Goal: Obtain resource: Download file/media

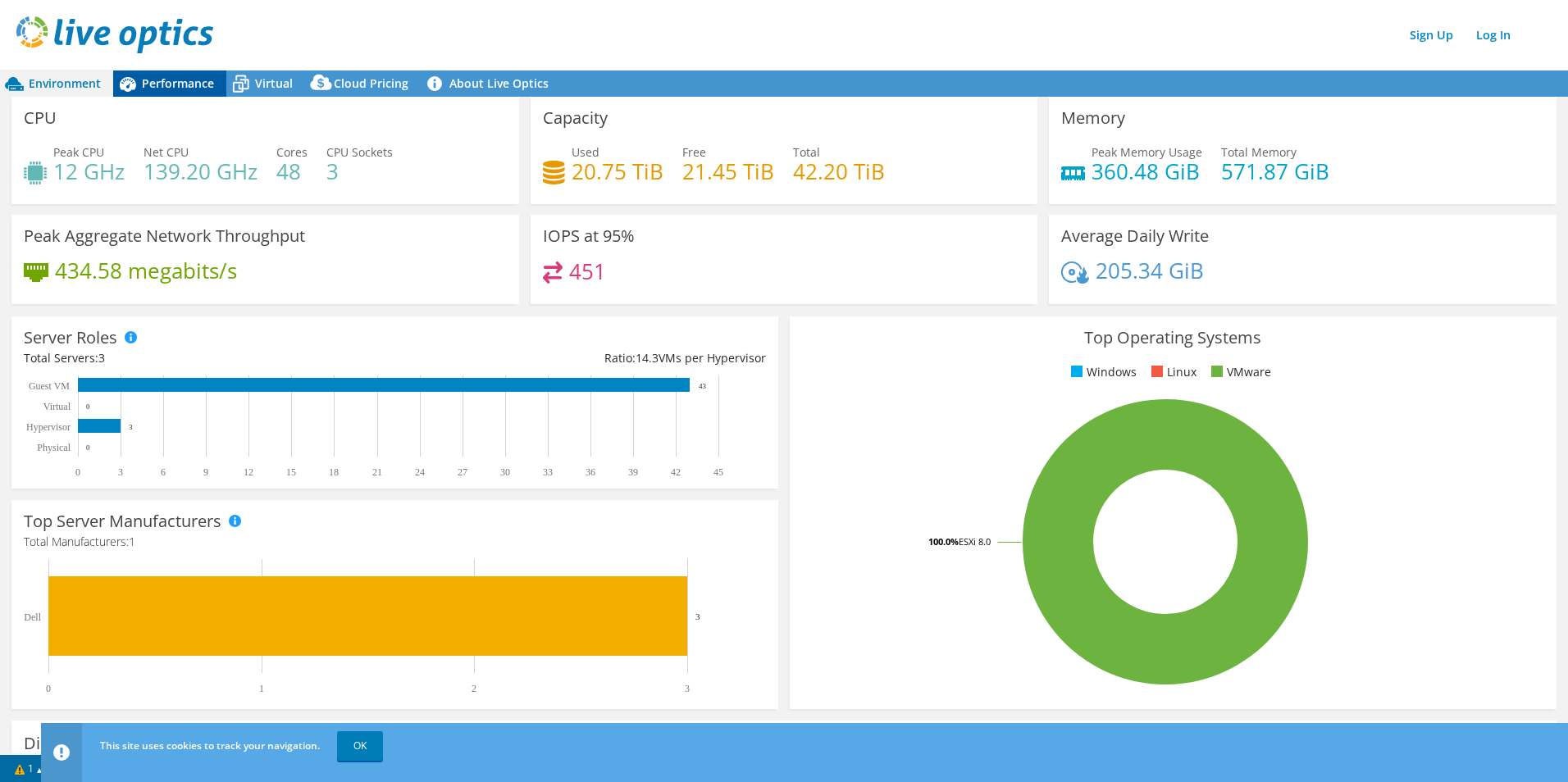
click at [198, 90] on span "Performance" at bounding box center [179, 82] width 73 height 15
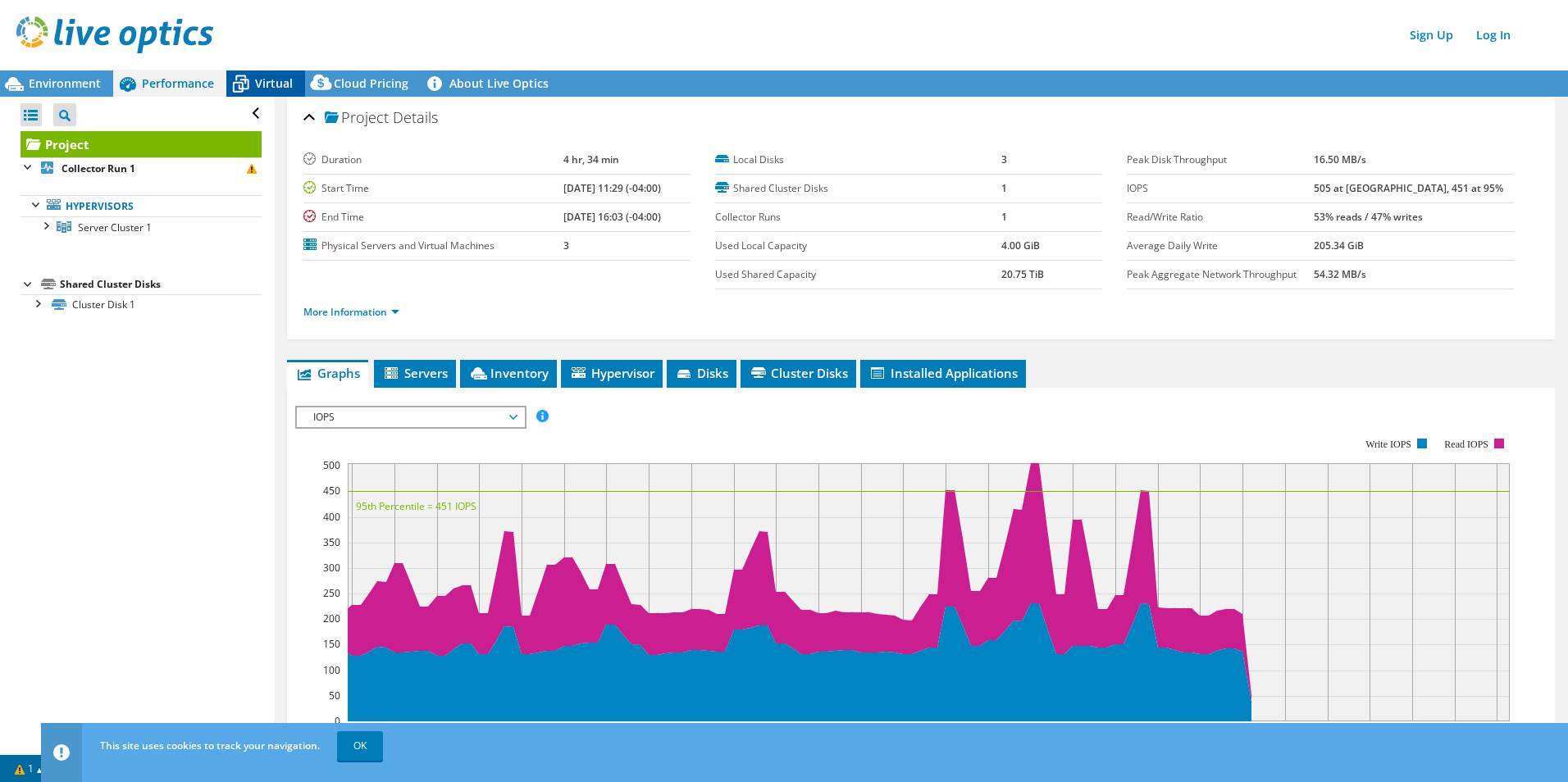
click at [249, 84] on icon at bounding box center [241, 84] width 29 height 29
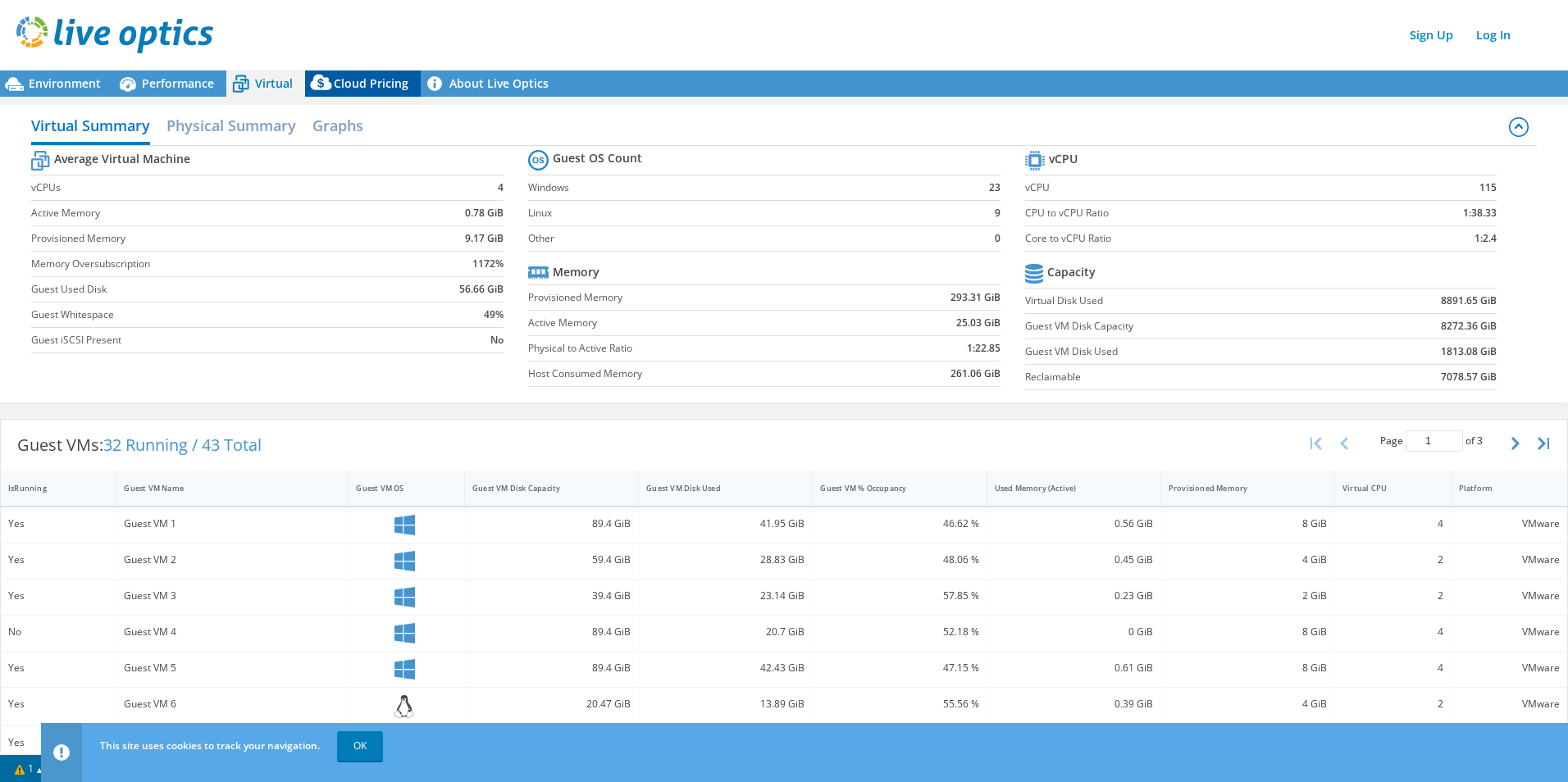
click at [346, 82] on span "Cloud Pricing" at bounding box center [371, 82] width 74 height 15
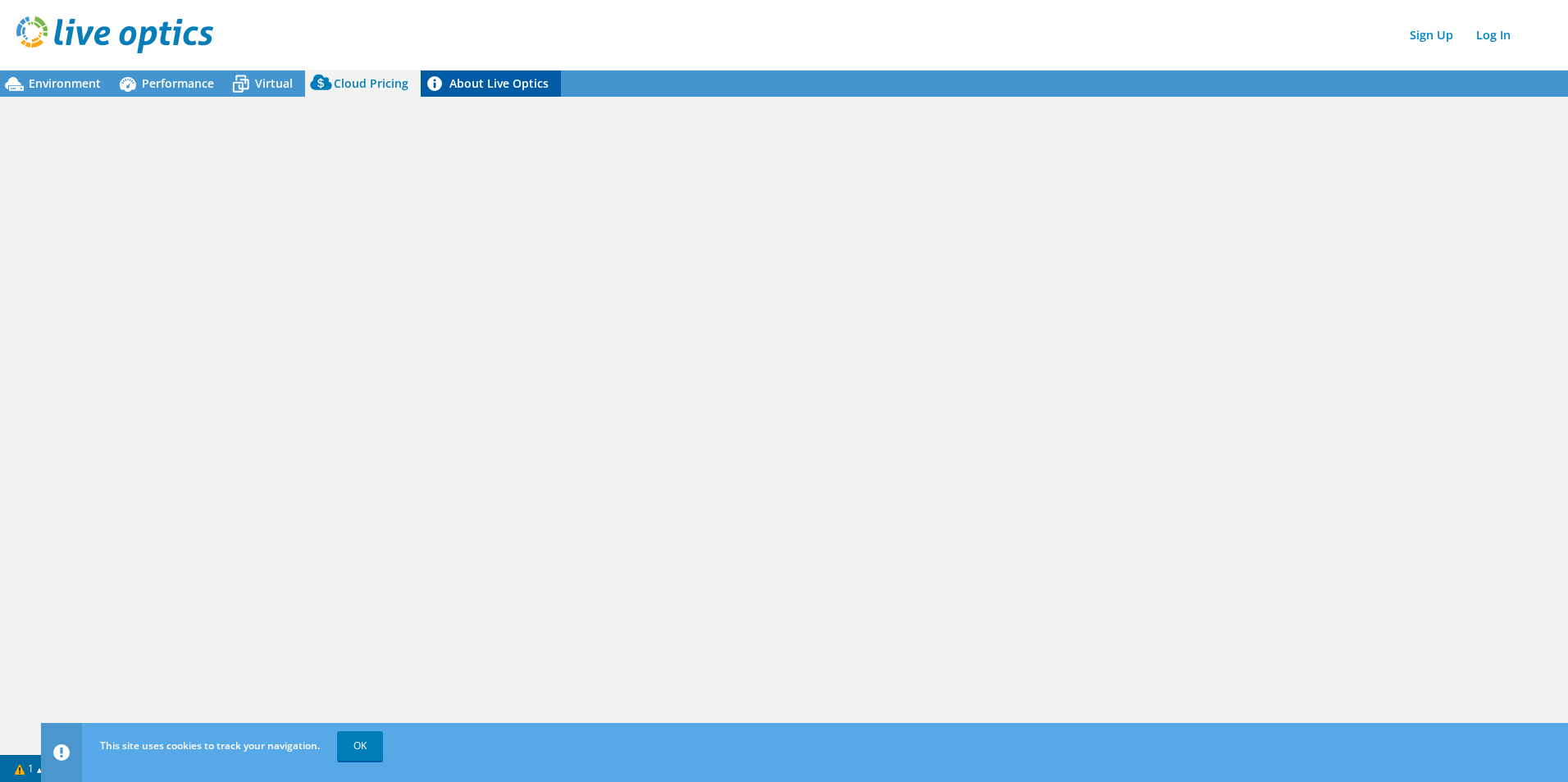
click at [476, 83] on link "About Live Optics" at bounding box center [490, 83] width 140 height 26
click at [69, 80] on span "Environment" at bounding box center [65, 82] width 73 height 15
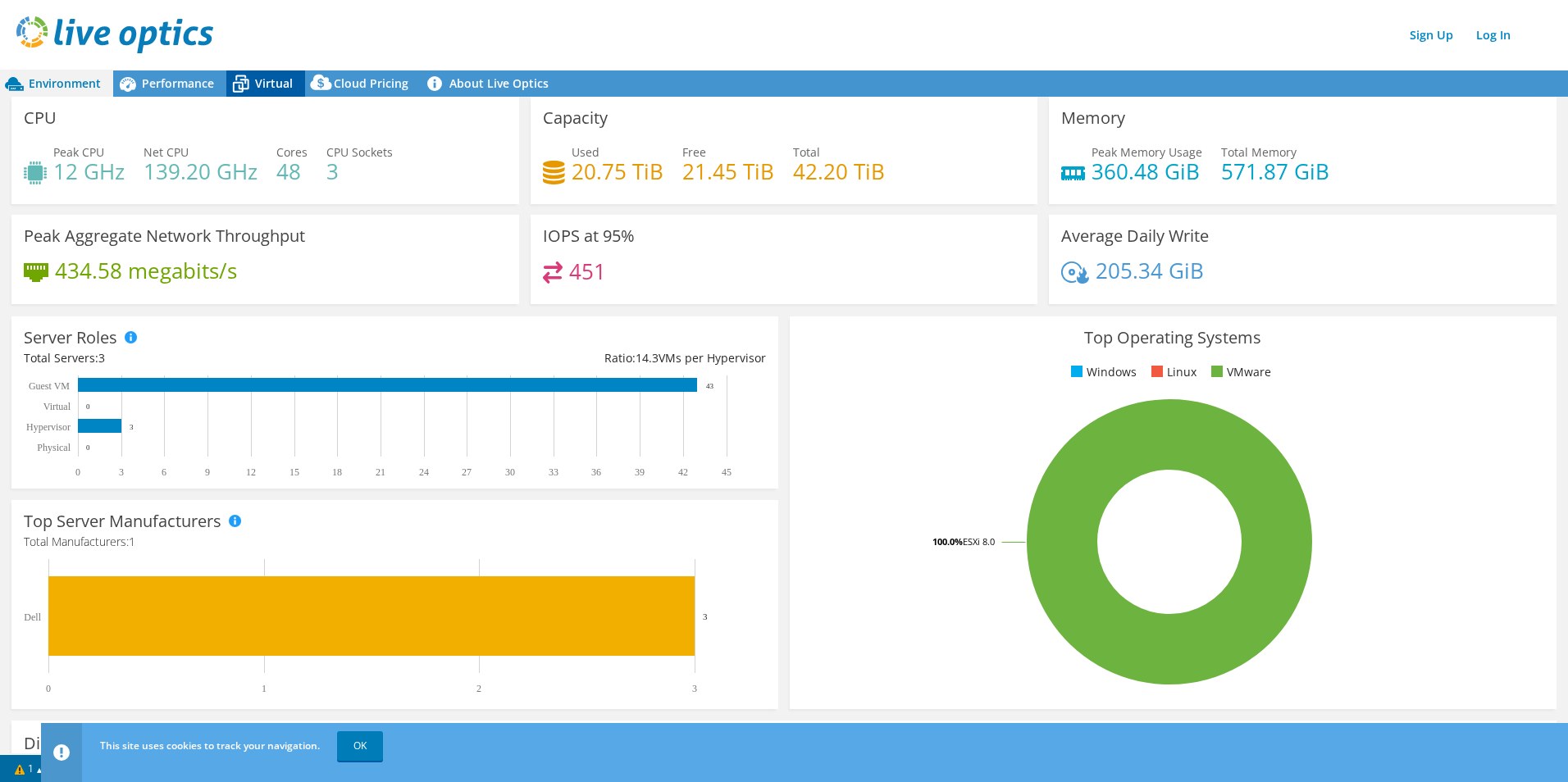
click at [269, 76] on span "Virtual" at bounding box center [274, 82] width 38 height 15
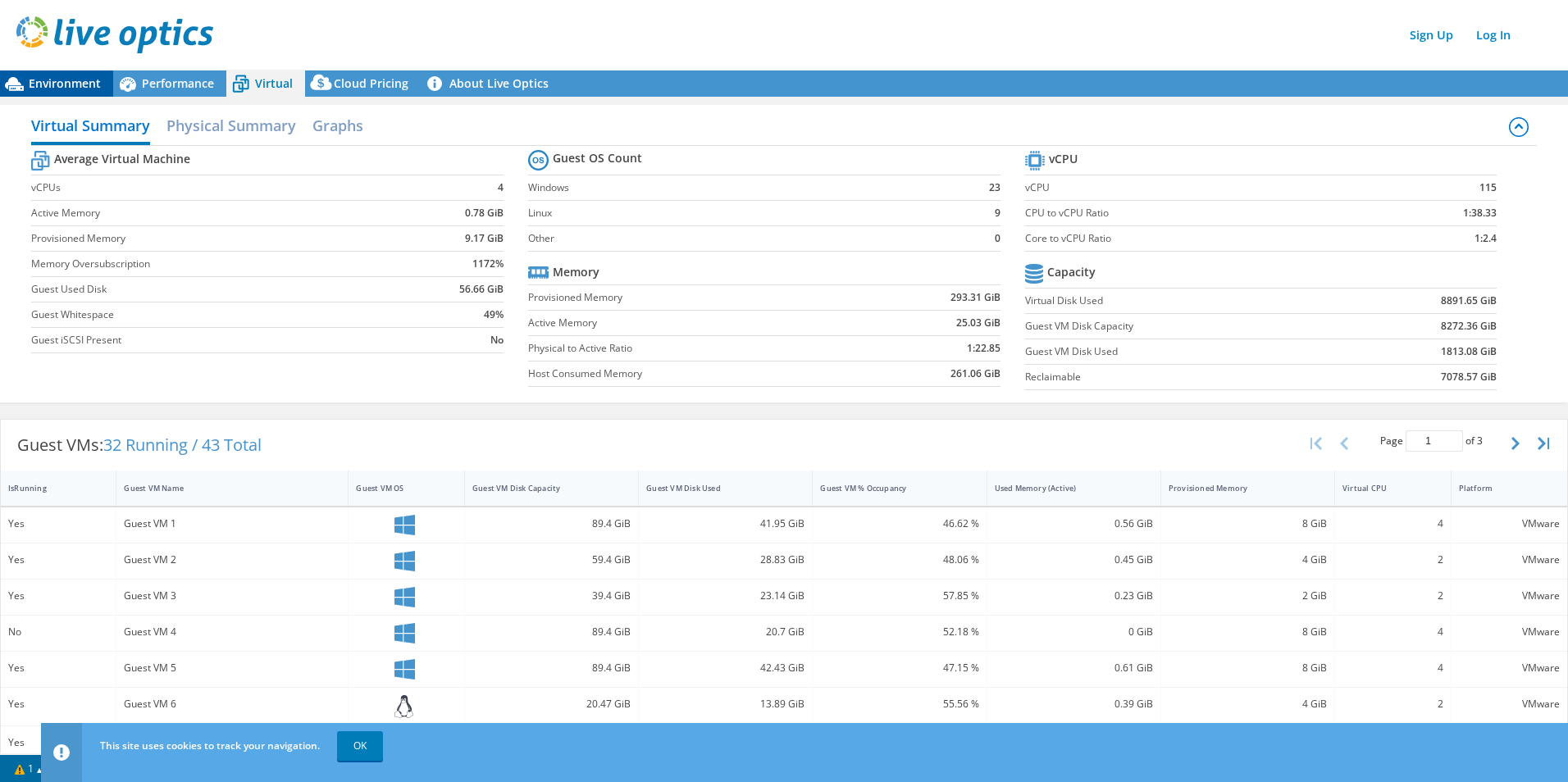
click at [59, 87] on span "Environment" at bounding box center [65, 82] width 73 height 15
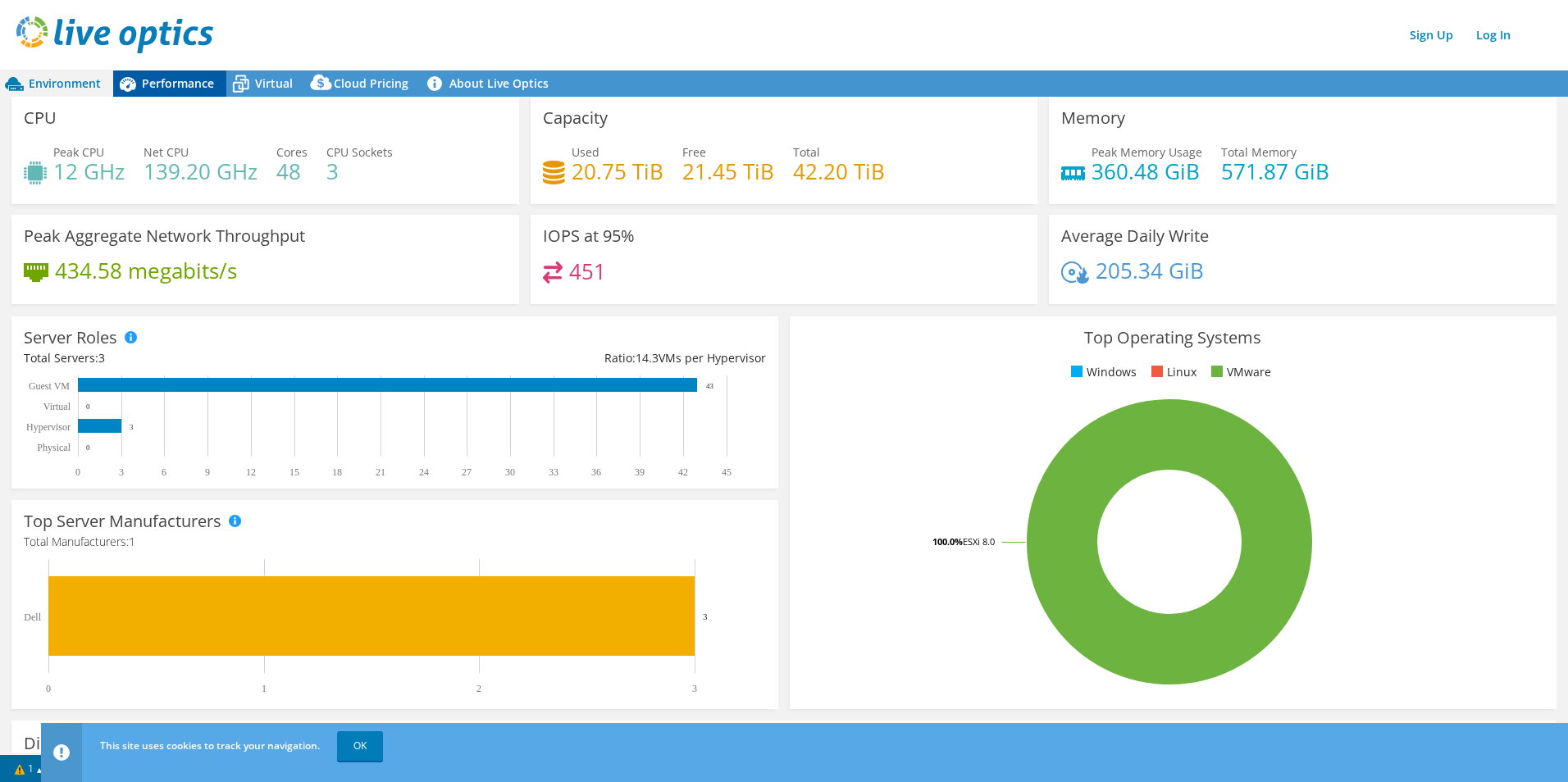
click at [169, 83] on span "Performance" at bounding box center [179, 82] width 73 height 15
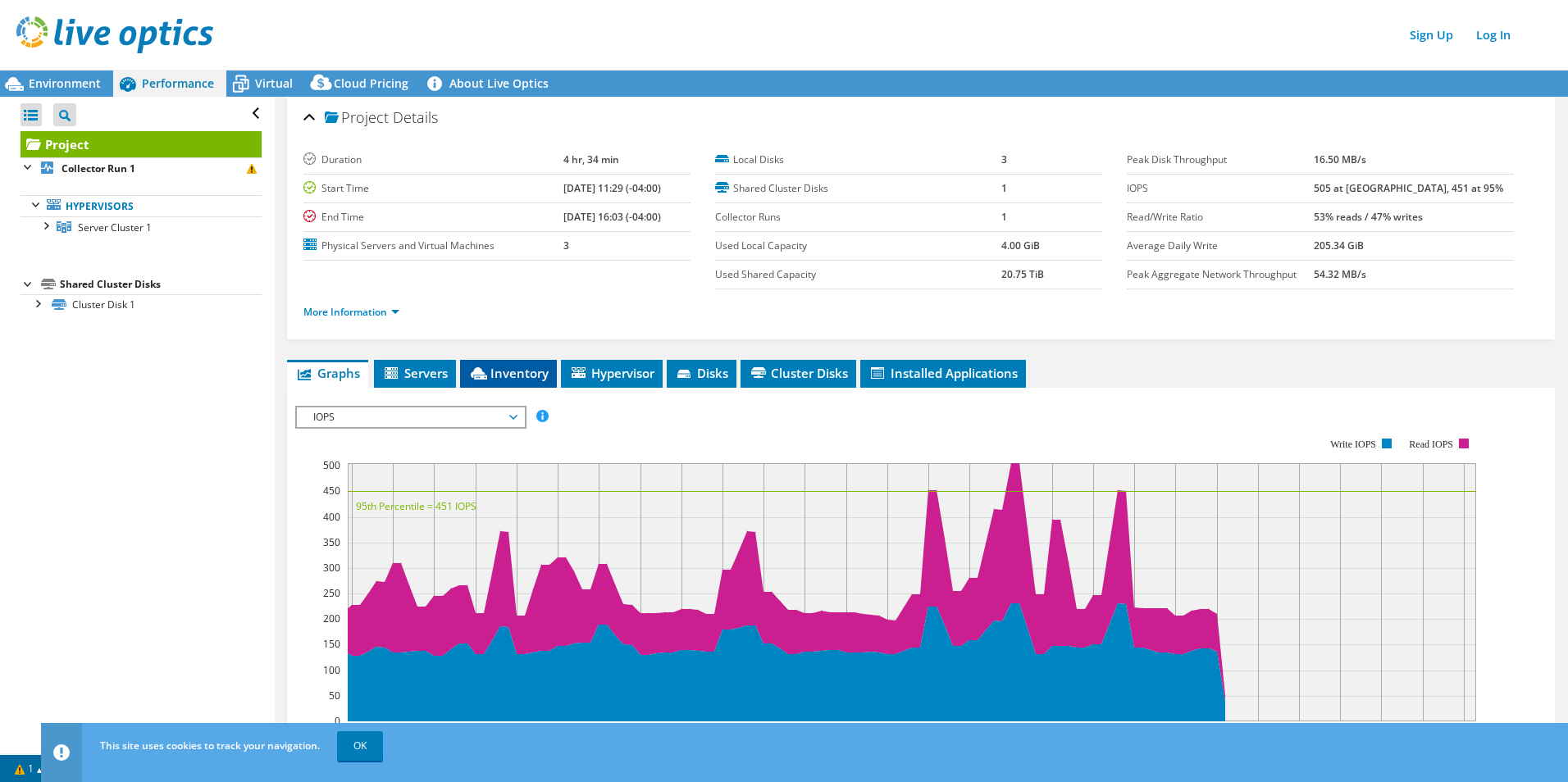
click at [517, 366] on span "Inventory" at bounding box center [508, 373] width 81 height 16
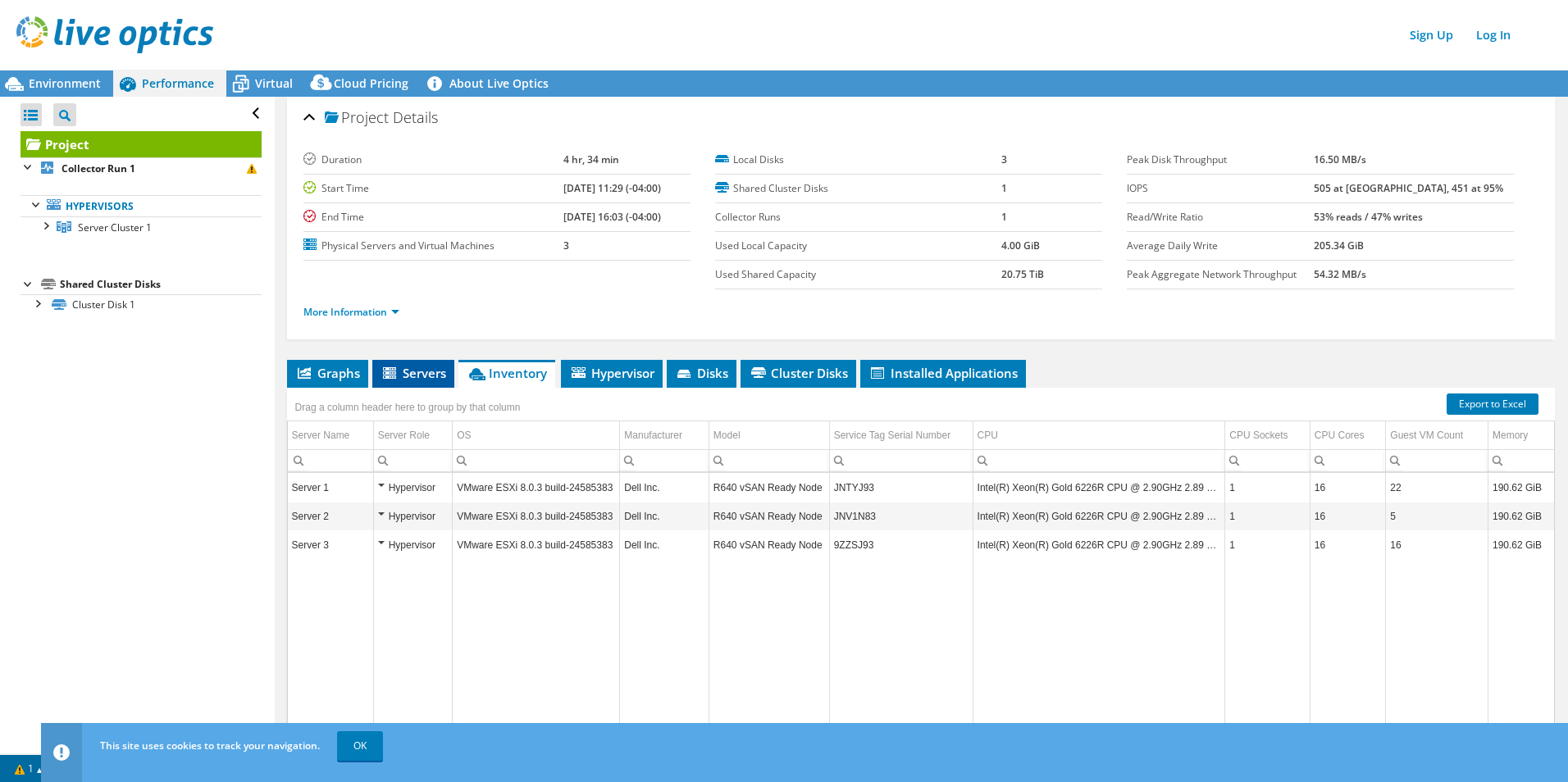
click at [414, 376] on span "Servers" at bounding box center [413, 373] width 65 height 16
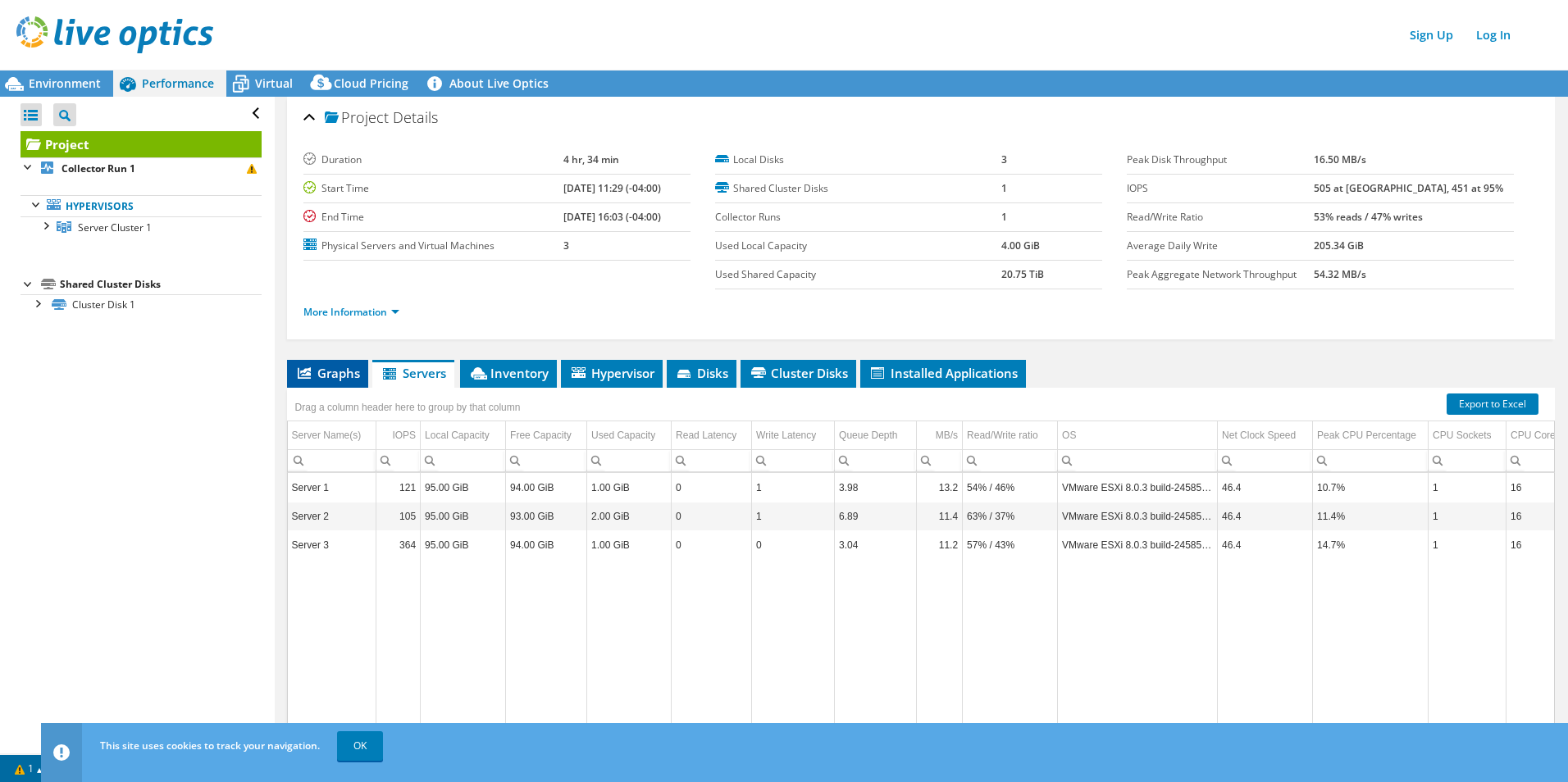
click at [330, 375] on span "Graphs" at bounding box center [327, 373] width 64 height 16
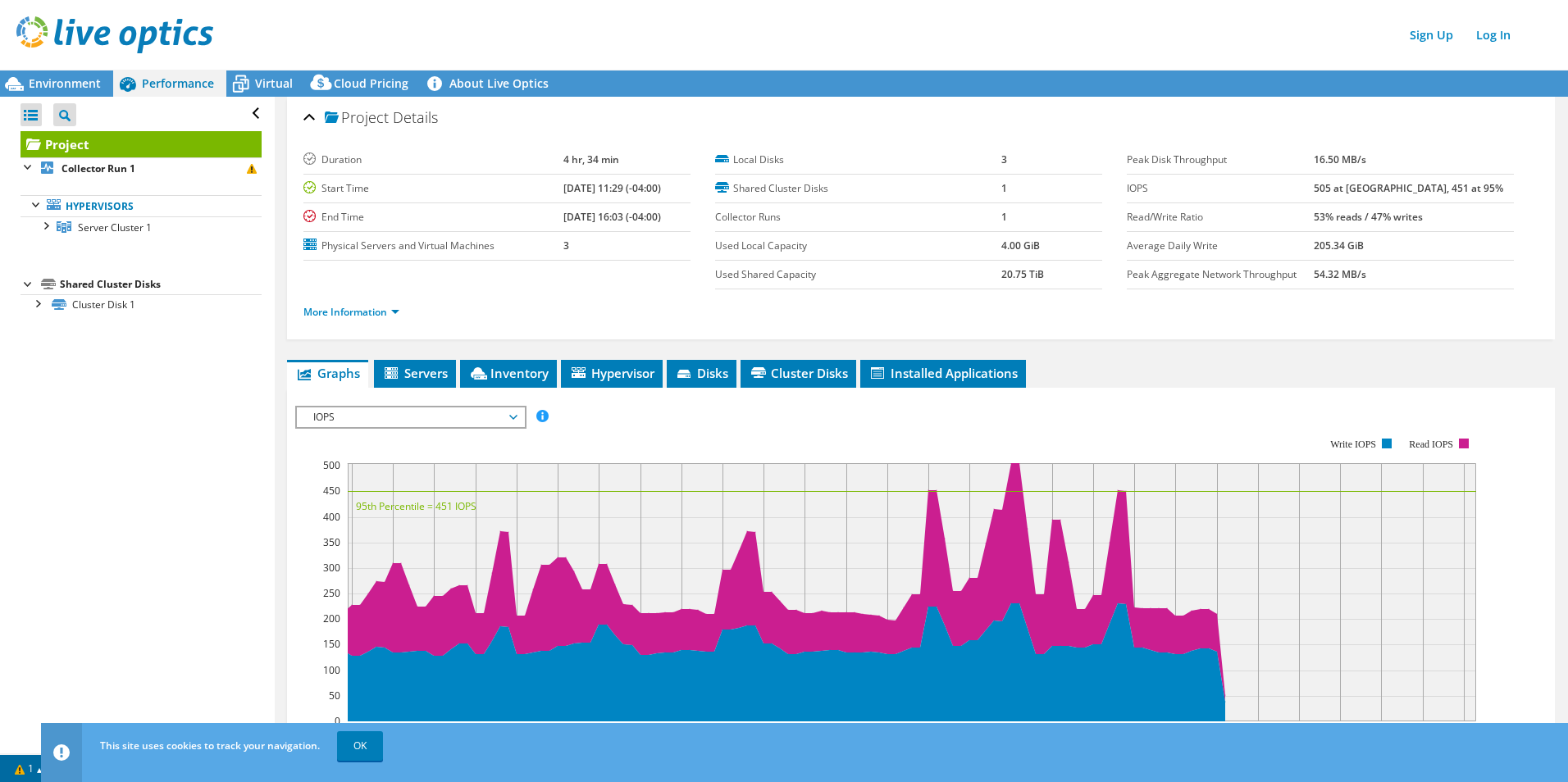
click at [456, 419] on span "IOPS" at bounding box center [411, 418] width 211 height 20
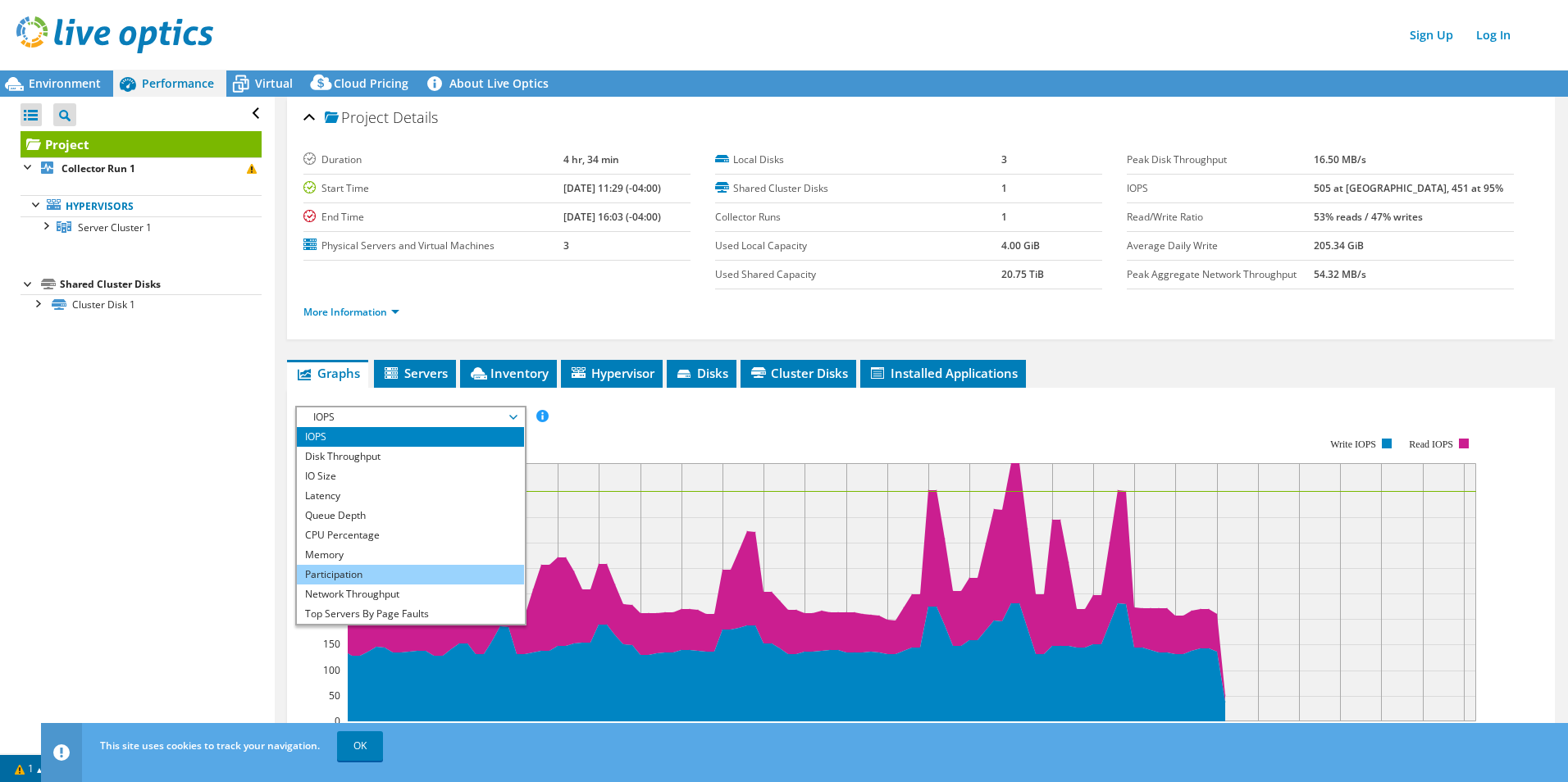
scroll to position [59, 0]
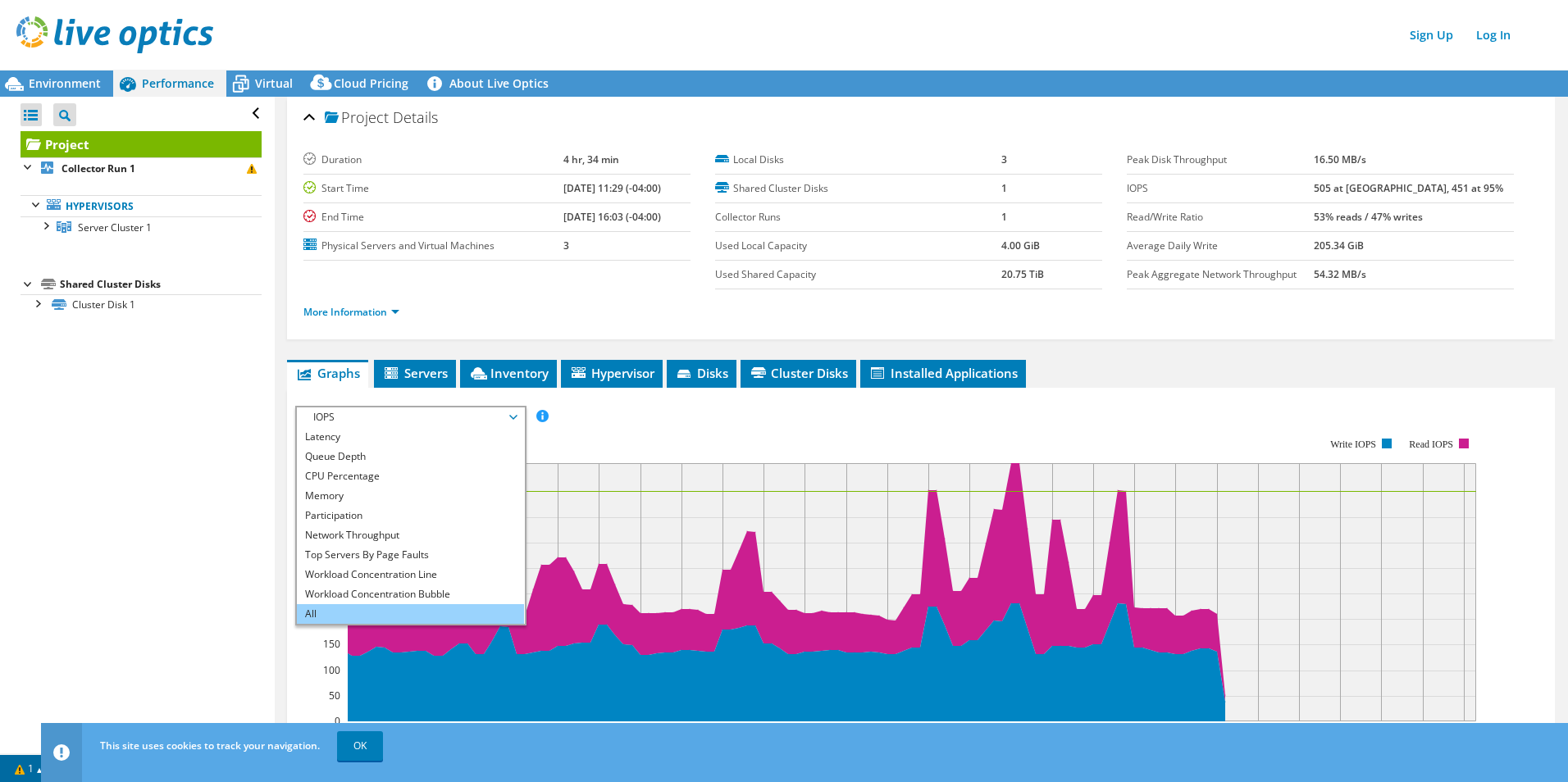
click at [426, 613] on li "All" at bounding box center [411, 614] width 227 height 20
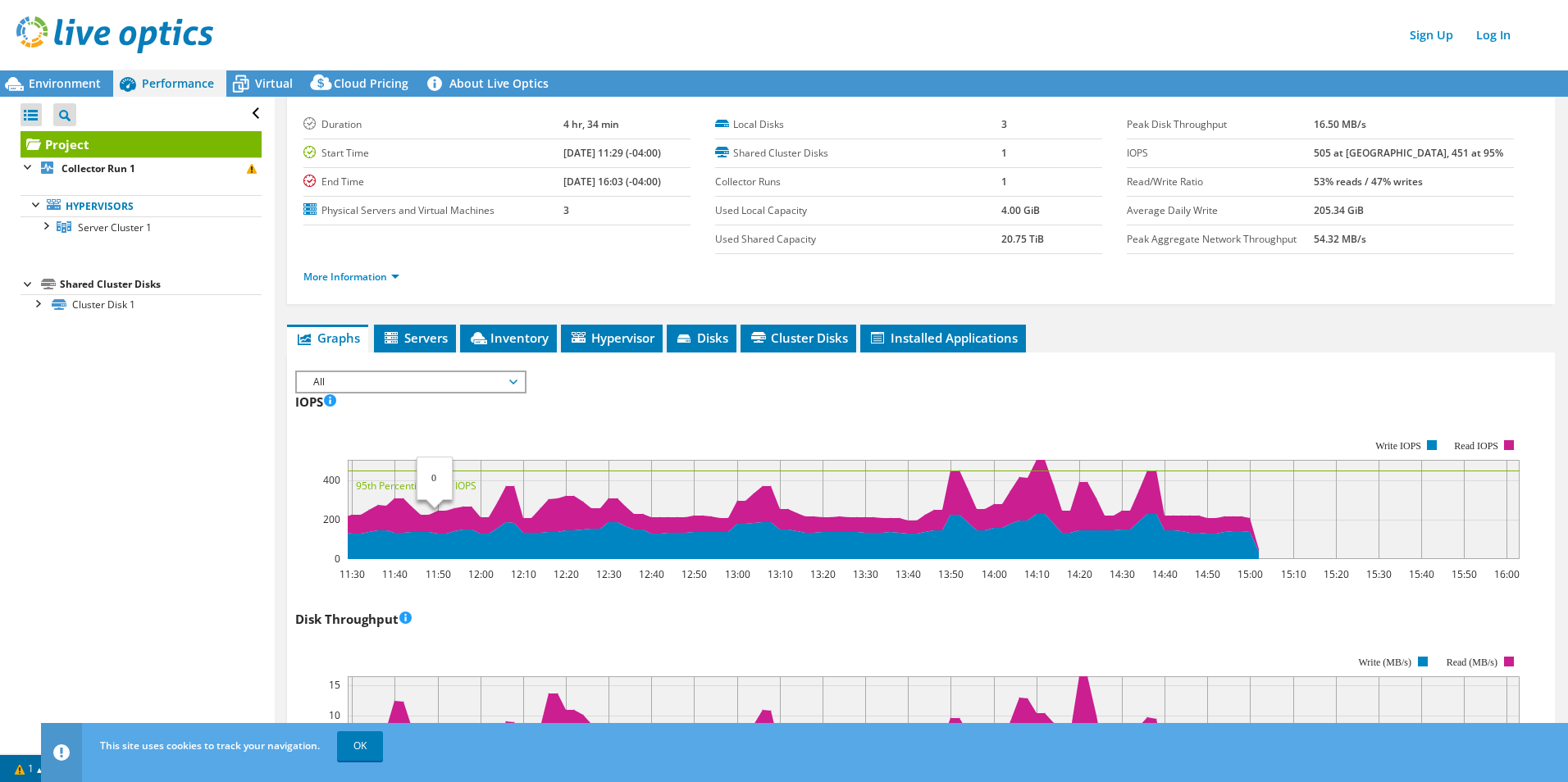
scroll to position [0, 0]
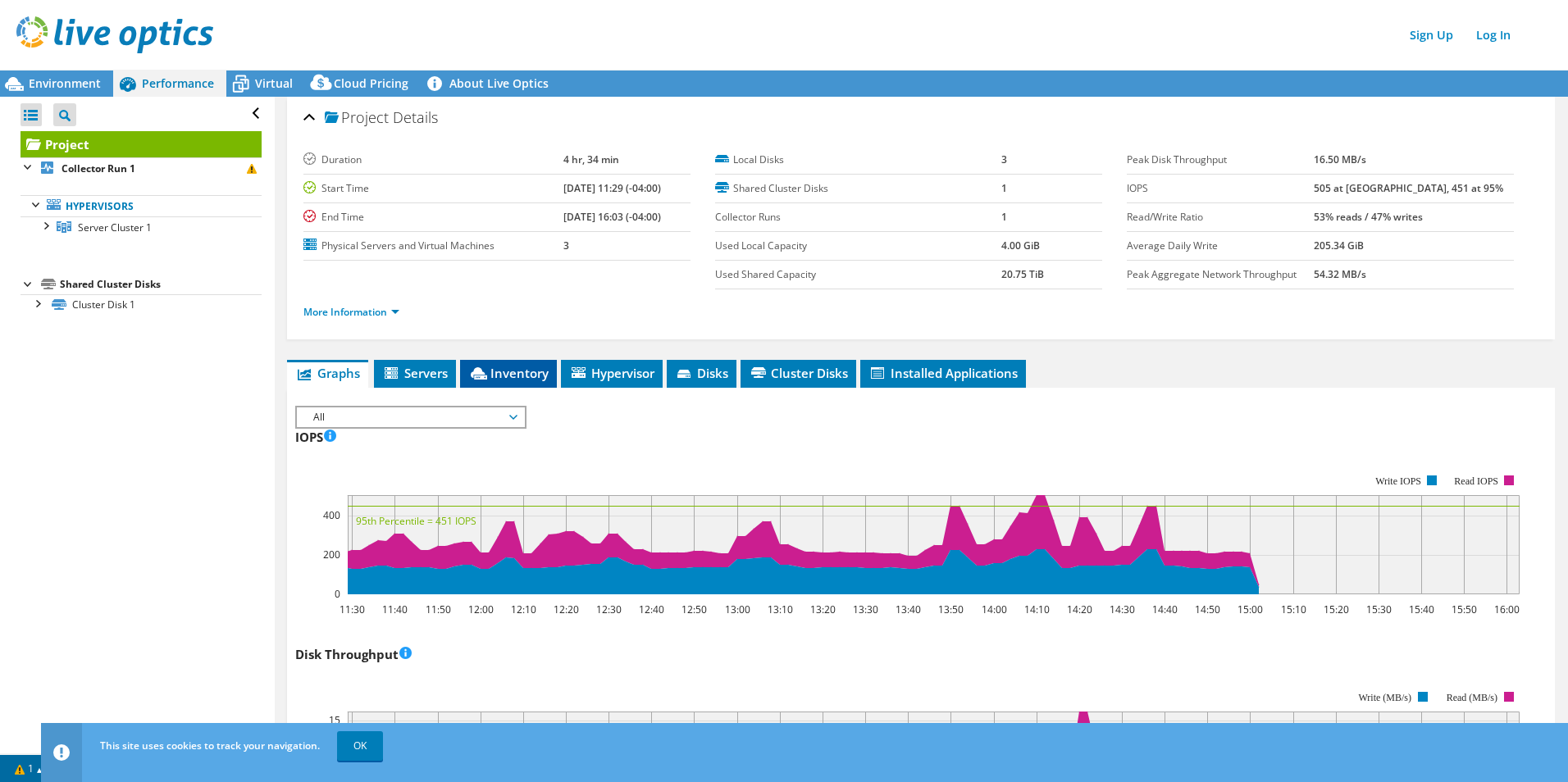
click at [527, 372] on span "Inventory" at bounding box center [508, 373] width 81 height 16
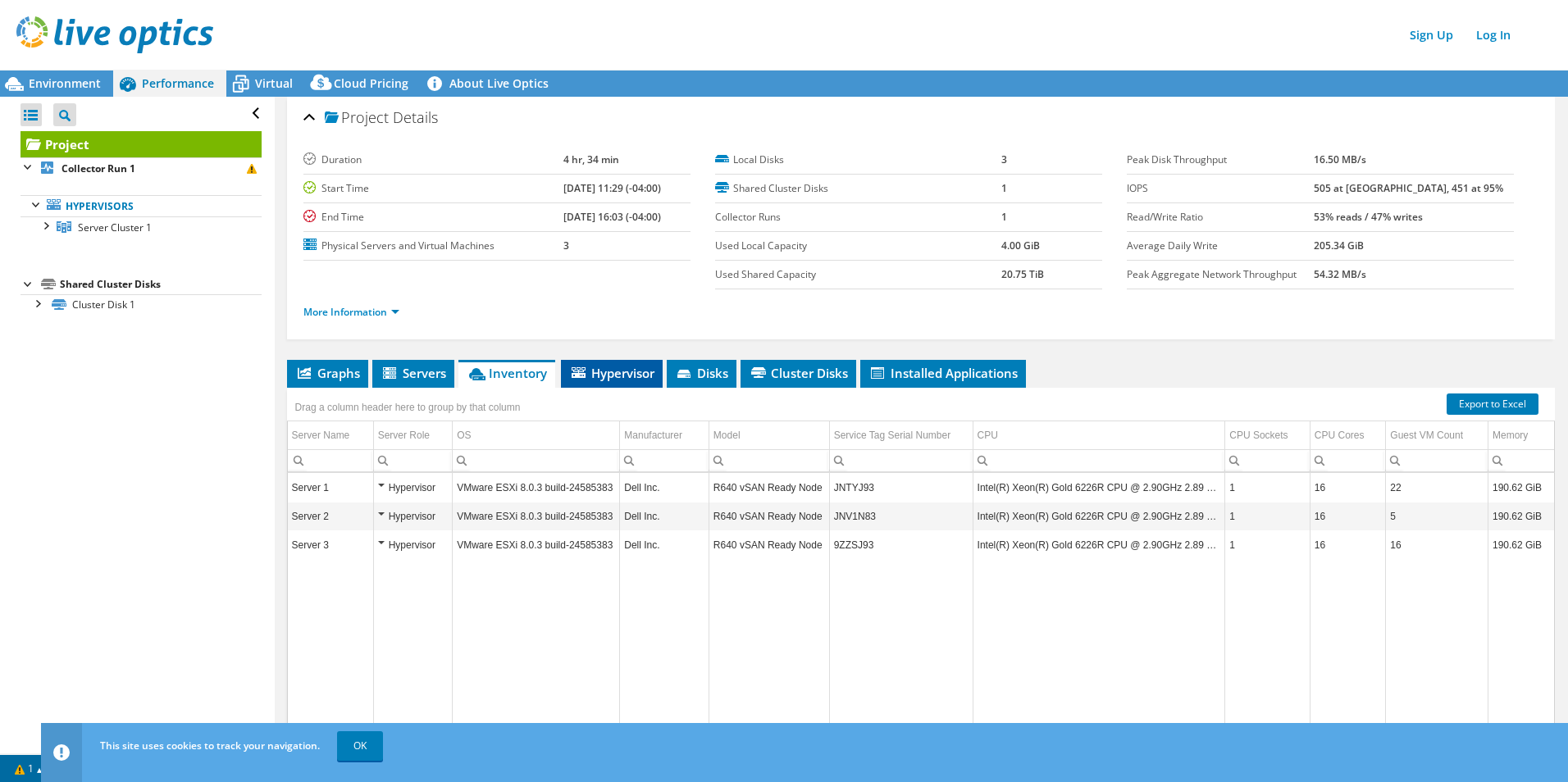
click at [612, 379] on span "Hypervisor" at bounding box center [612, 373] width 85 height 16
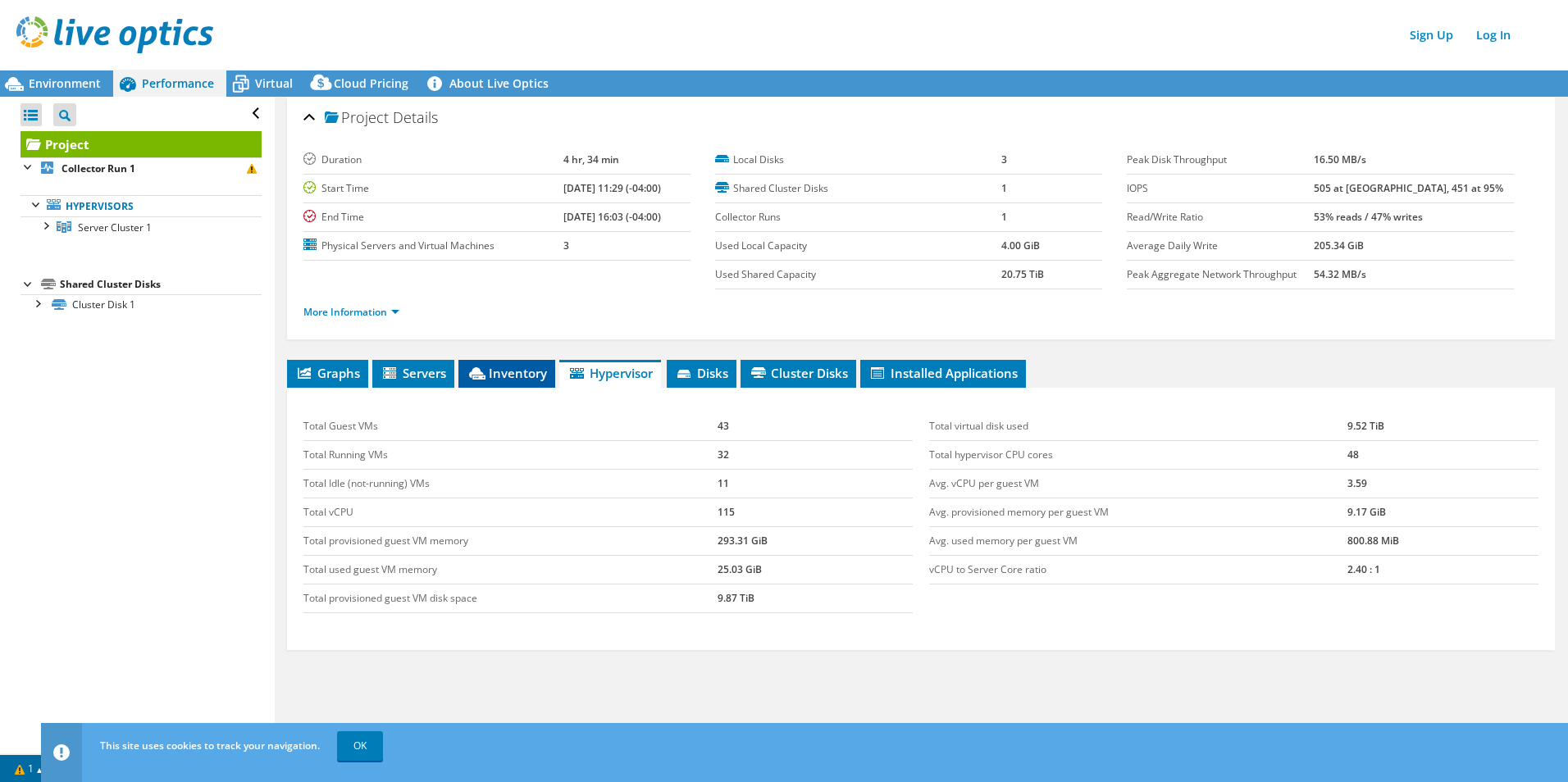
click at [489, 379] on span "Inventory" at bounding box center [507, 373] width 81 height 16
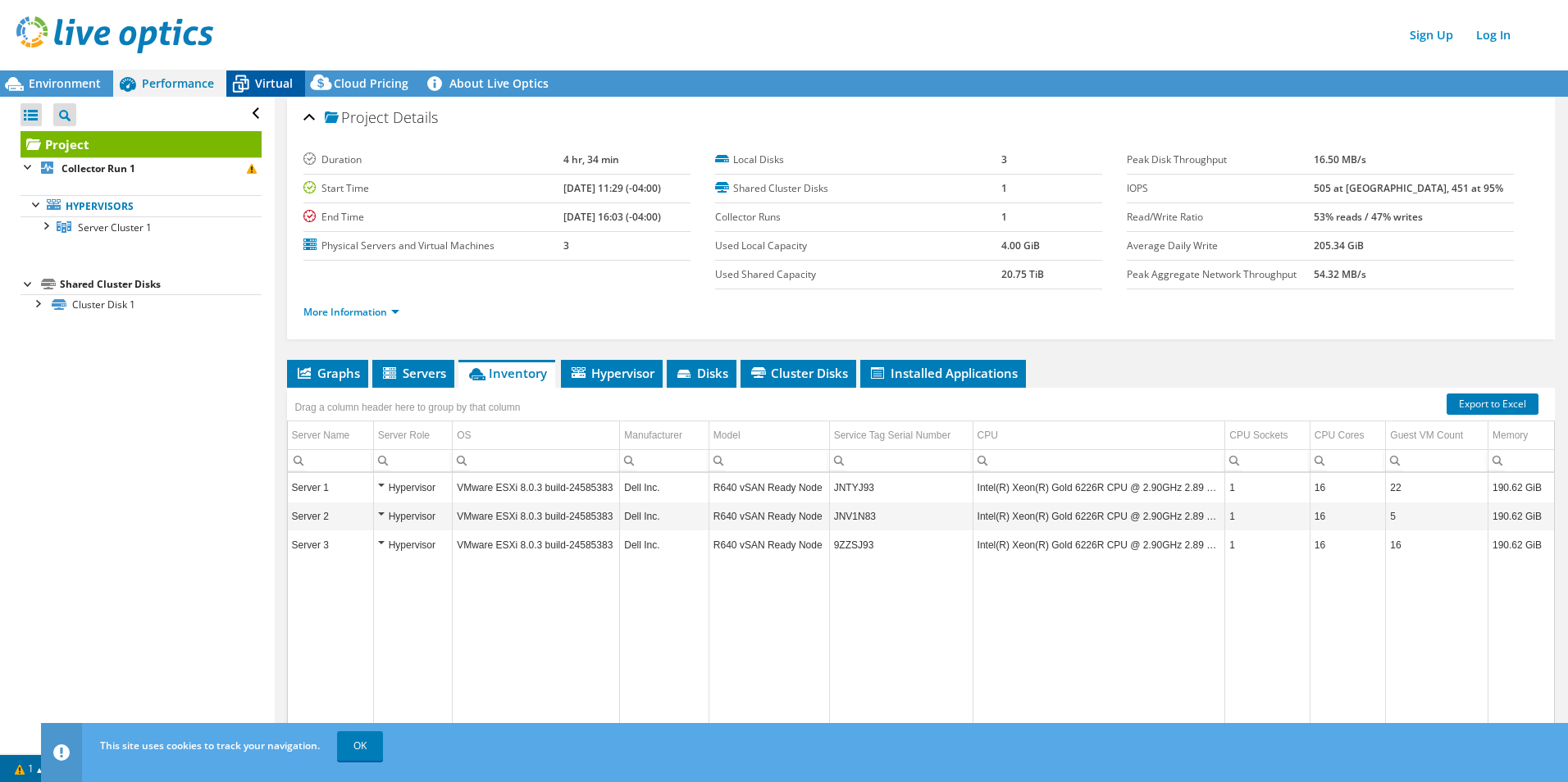
click at [270, 78] on span "Virtual" at bounding box center [274, 82] width 38 height 15
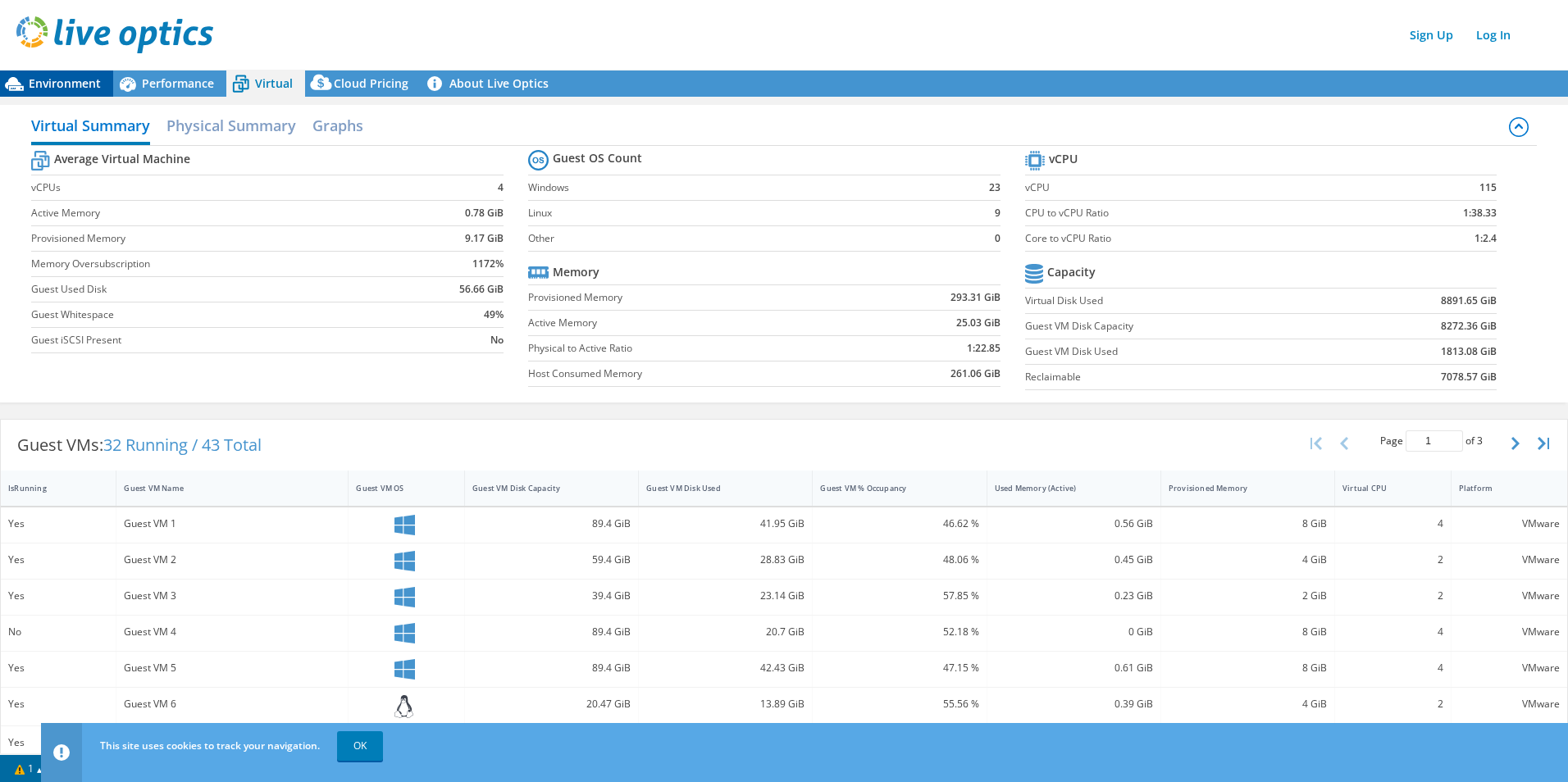
click at [58, 83] on span "Environment" at bounding box center [65, 82] width 73 height 15
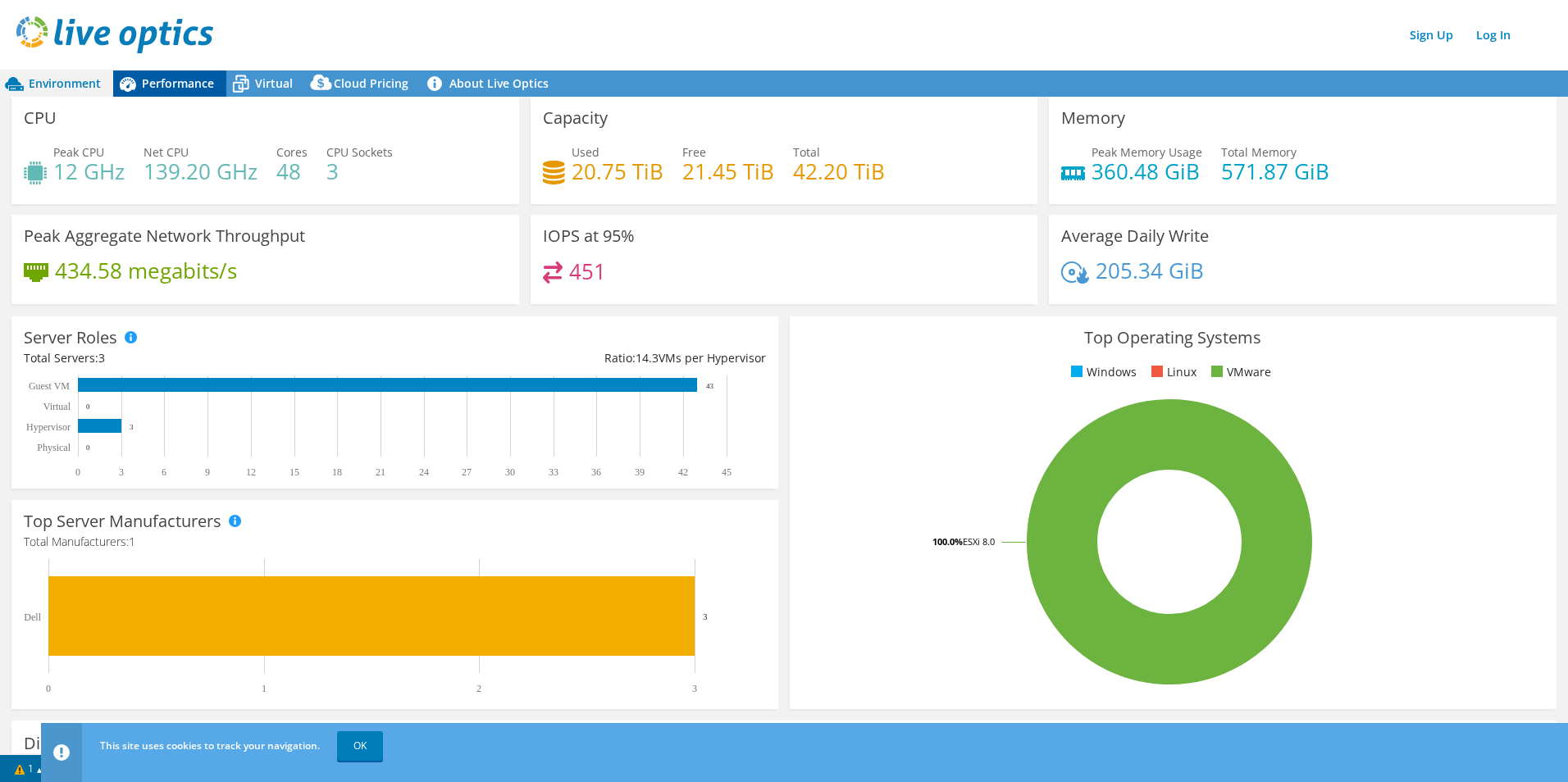
click at [169, 86] on span "Performance" at bounding box center [179, 82] width 73 height 15
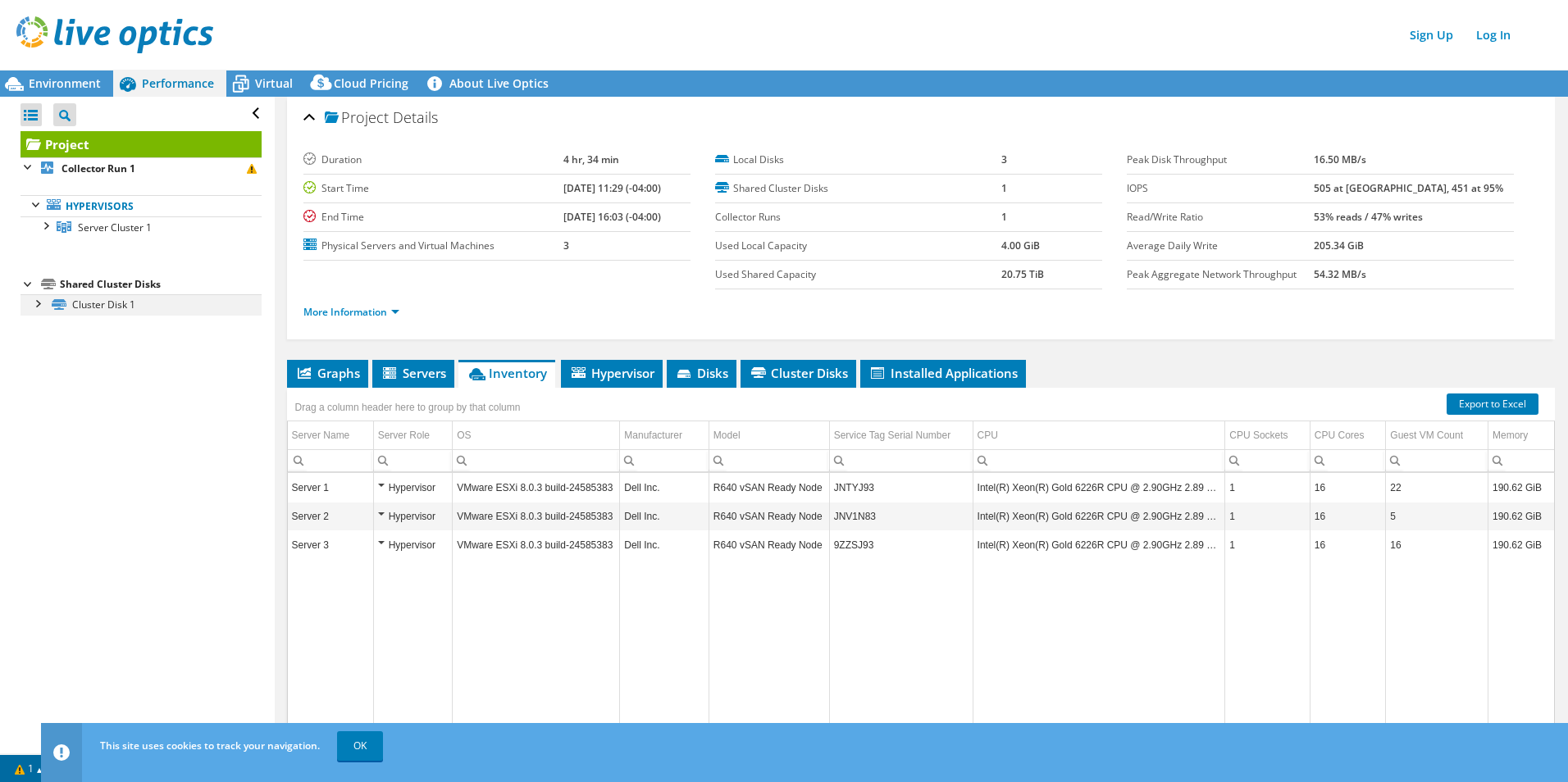
click at [39, 300] on div at bounding box center [37, 303] width 16 height 16
click at [111, 323] on link "Disk 2 | Server 1" at bounding box center [141, 326] width 241 height 22
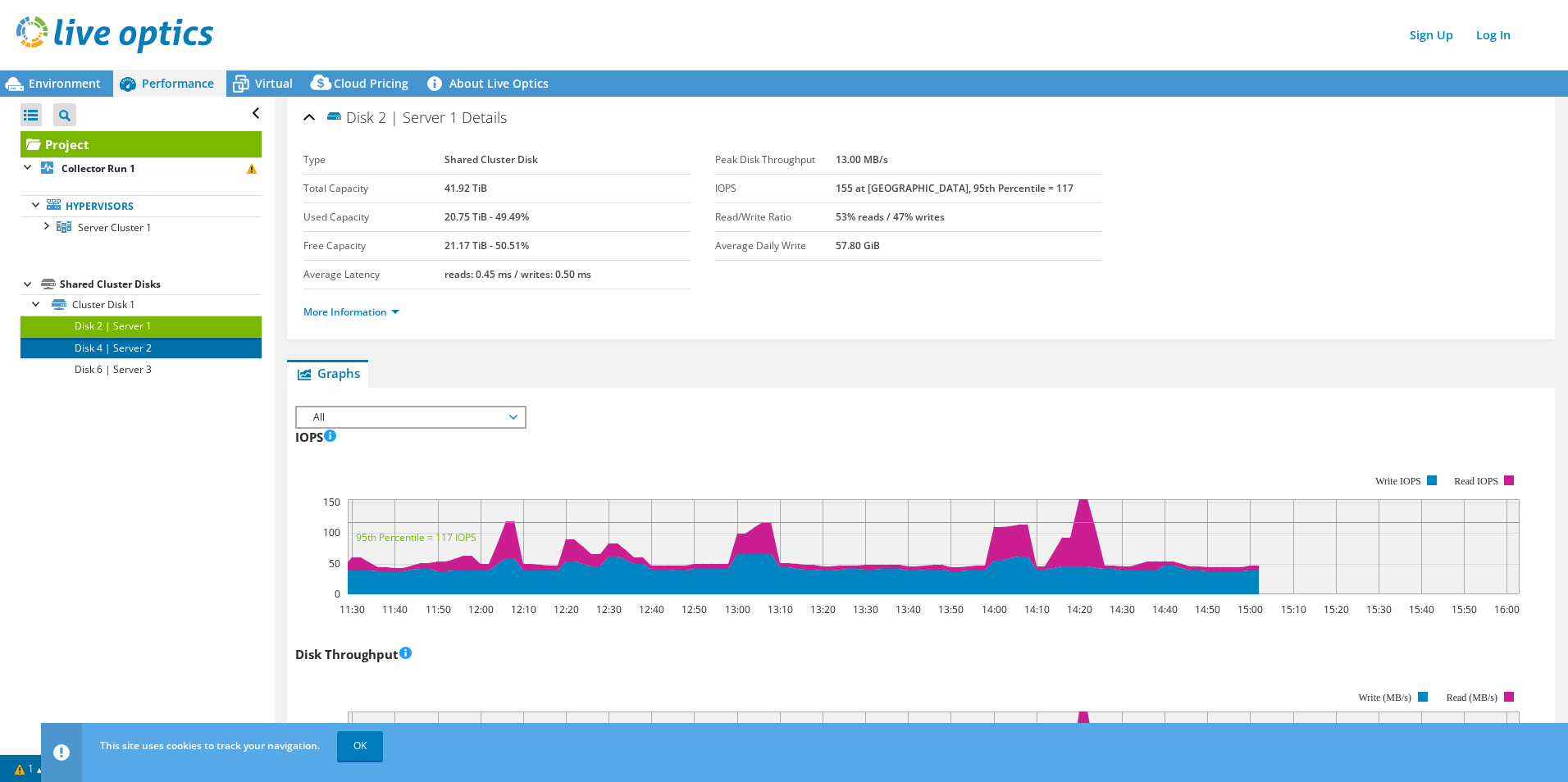
click at [120, 350] on link "Disk 4 | Server 2" at bounding box center [141, 348] width 241 height 22
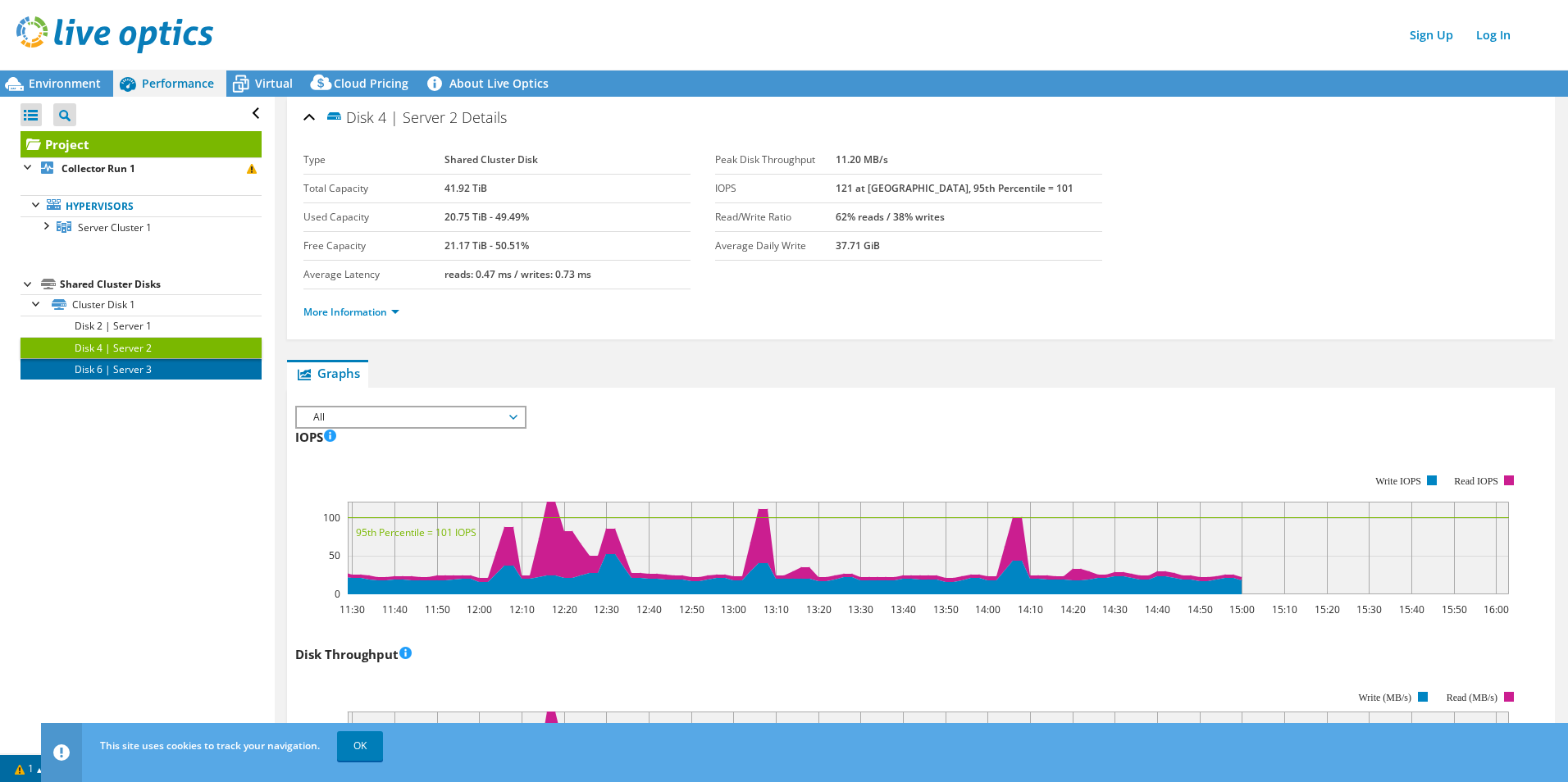
click at [121, 372] on link "Disk 6 | Server 3" at bounding box center [141, 369] width 241 height 22
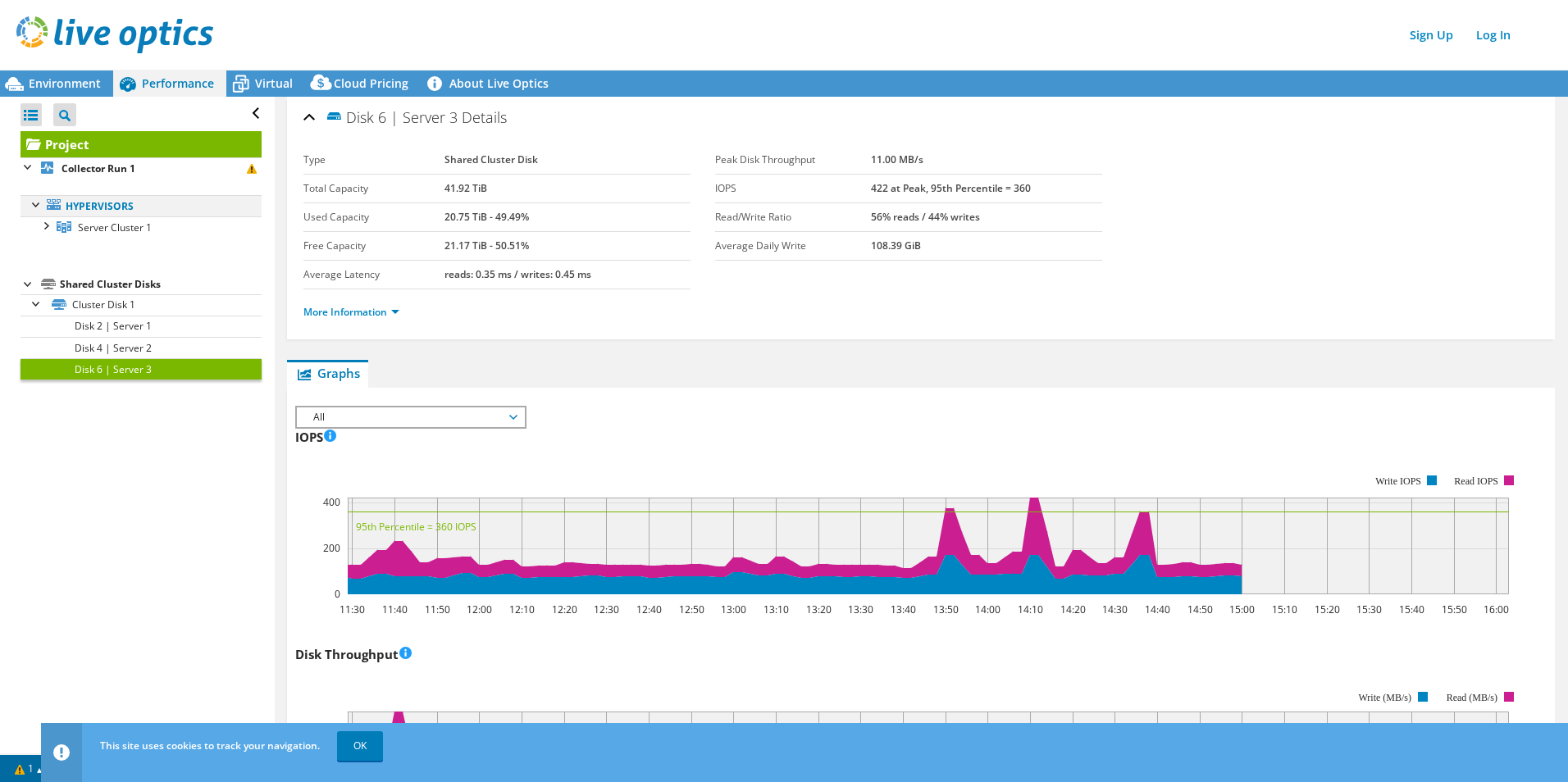
click at [32, 203] on div at bounding box center [37, 203] width 16 height 16
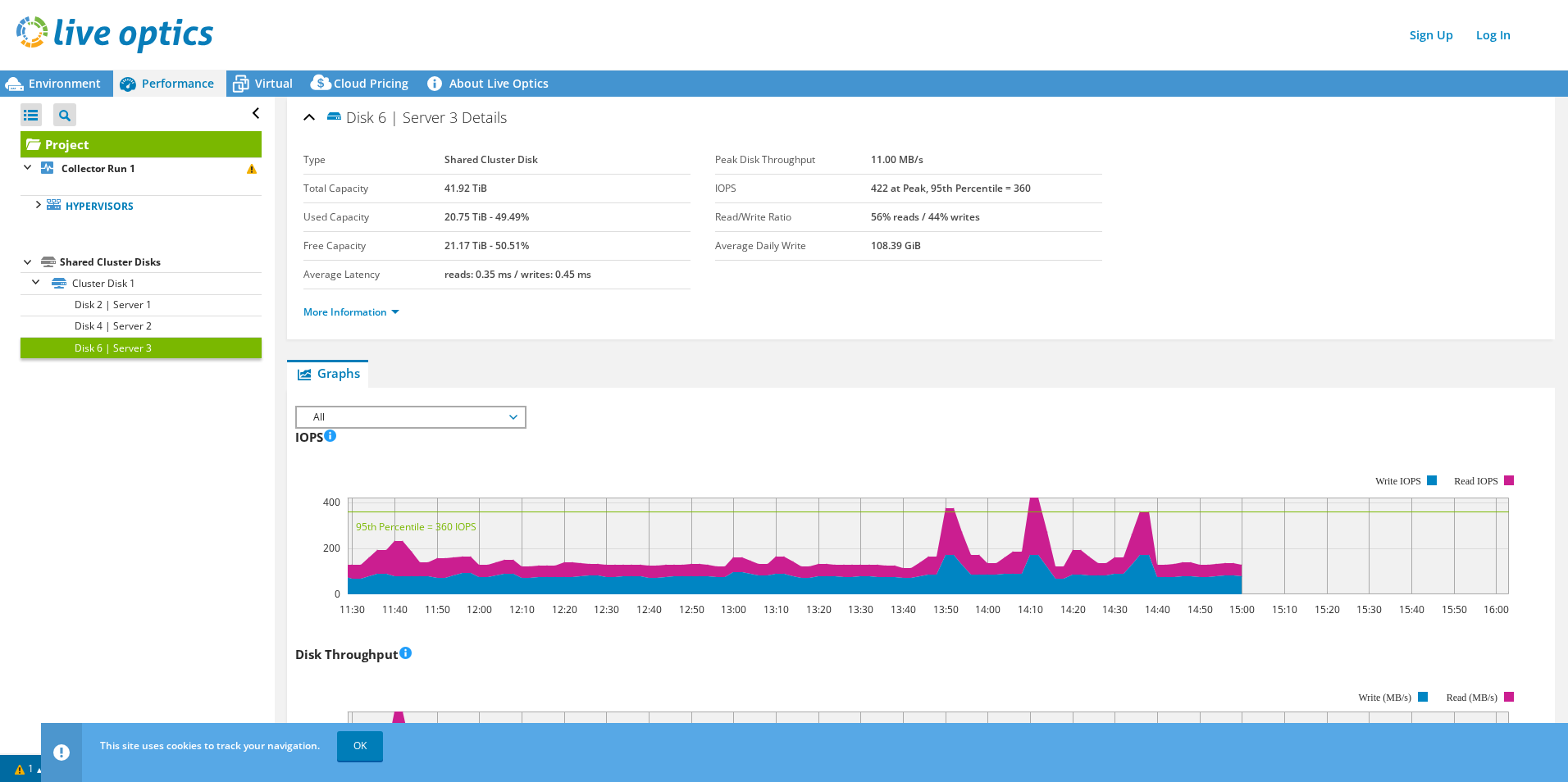
click at [25, 258] on div at bounding box center [29, 261] width 16 height 16
click at [29, 258] on div at bounding box center [29, 261] width 16 height 16
click at [272, 81] on span "Virtual" at bounding box center [274, 82] width 38 height 15
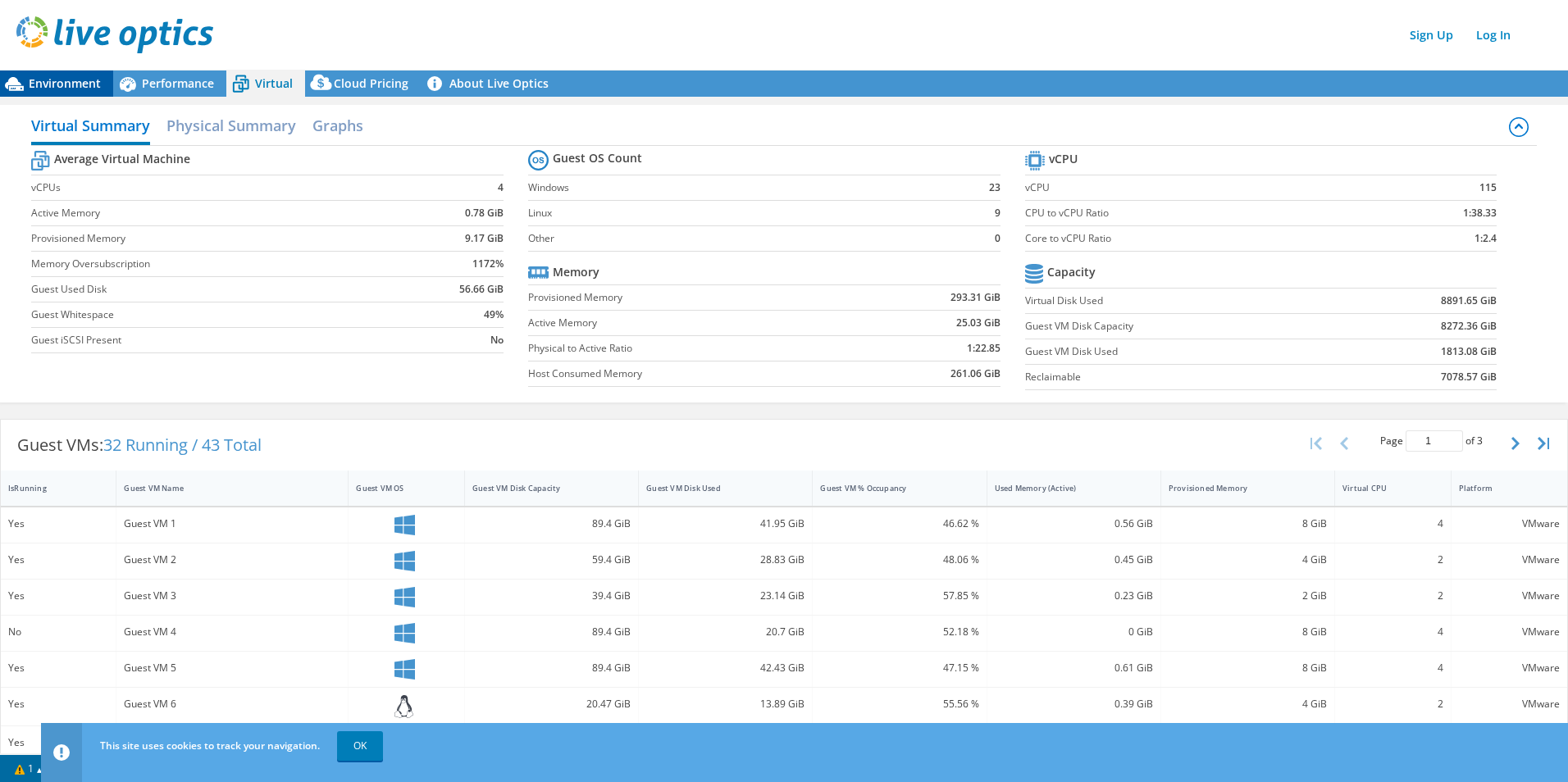
click at [77, 78] on span "Environment" at bounding box center [65, 82] width 73 height 15
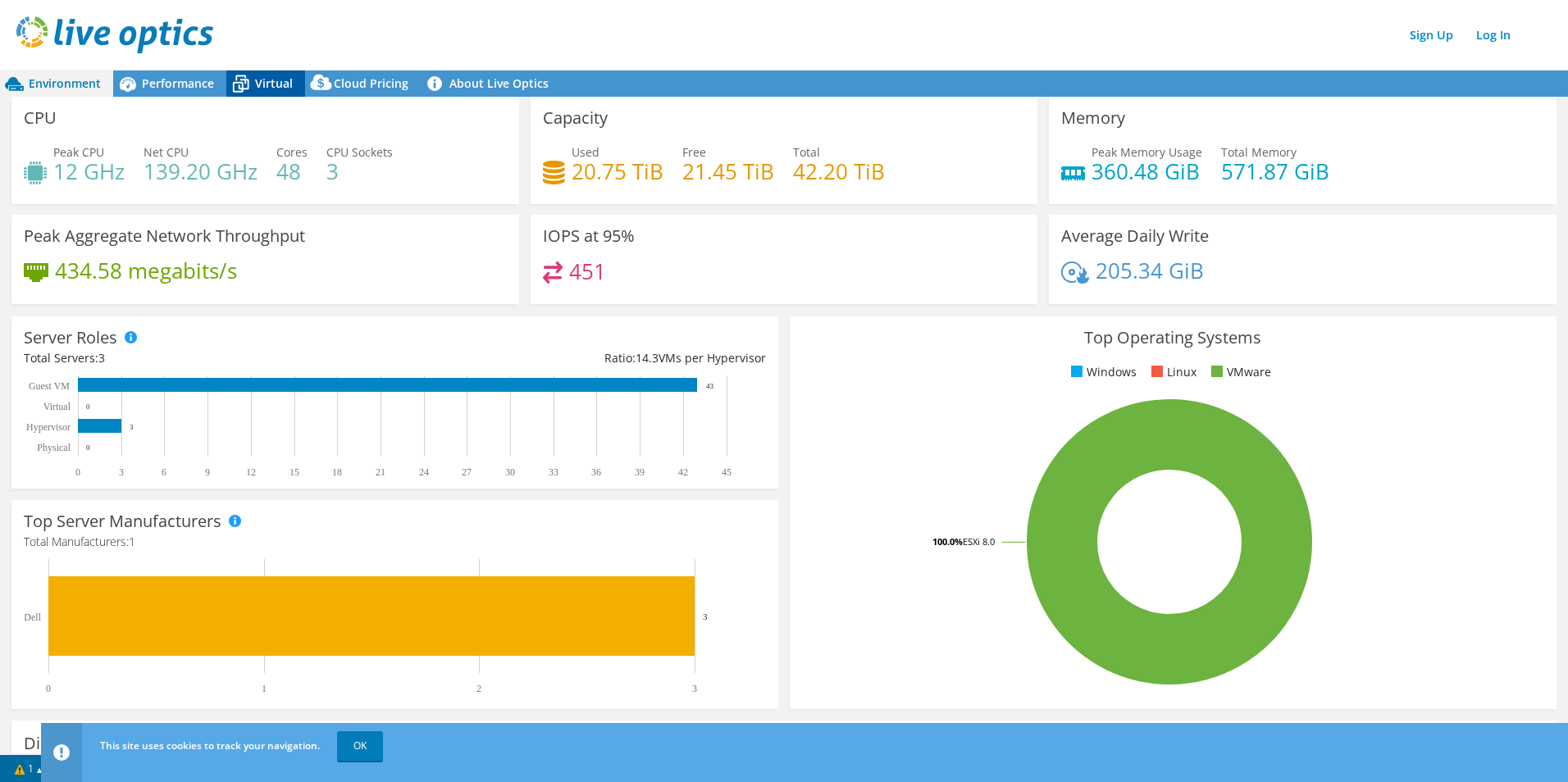
click at [275, 83] on span "Virtual" at bounding box center [274, 82] width 38 height 15
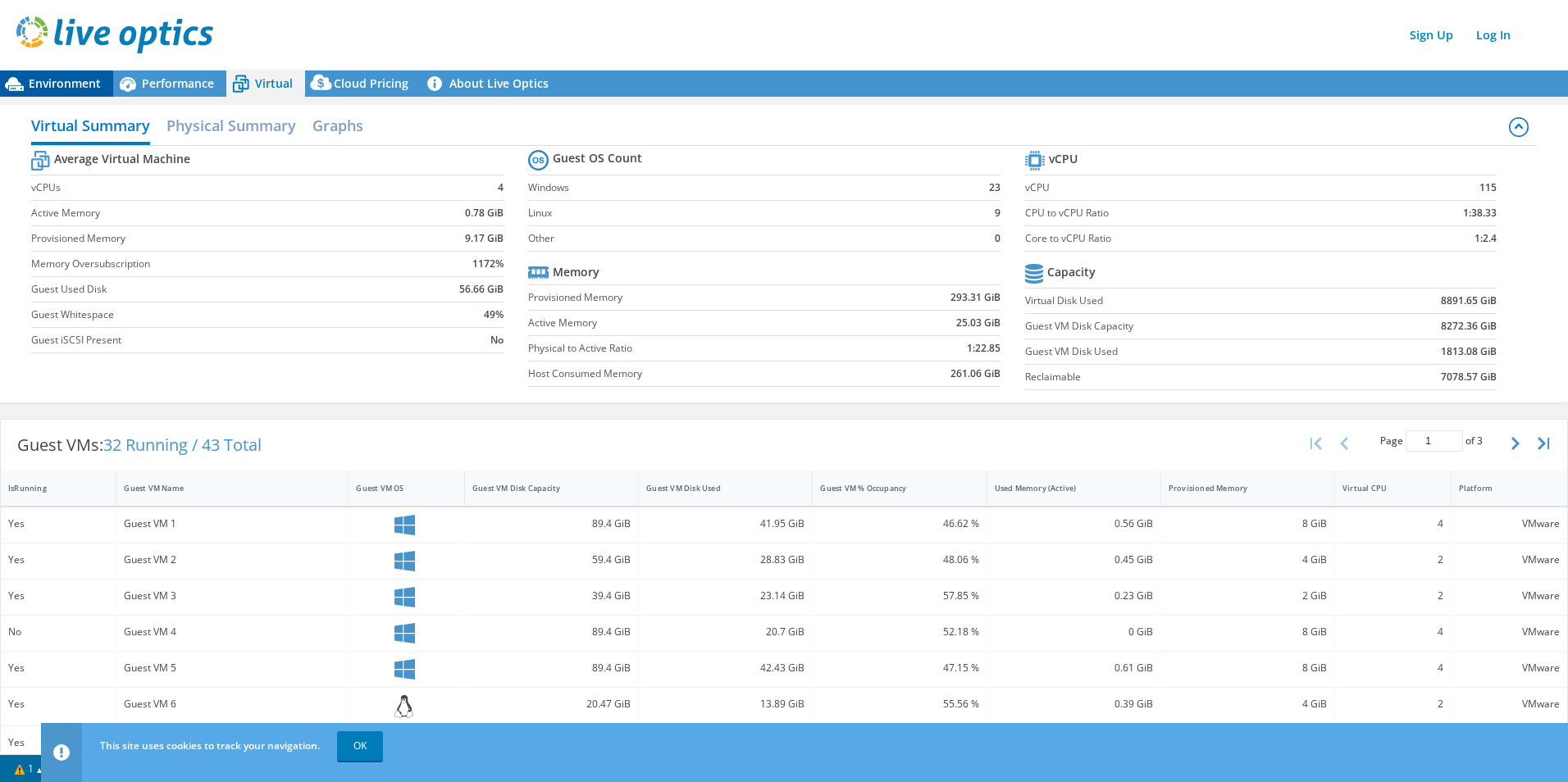
click at [63, 82] on span "Environment" at bounding box center [65, 82] width 73 height 15
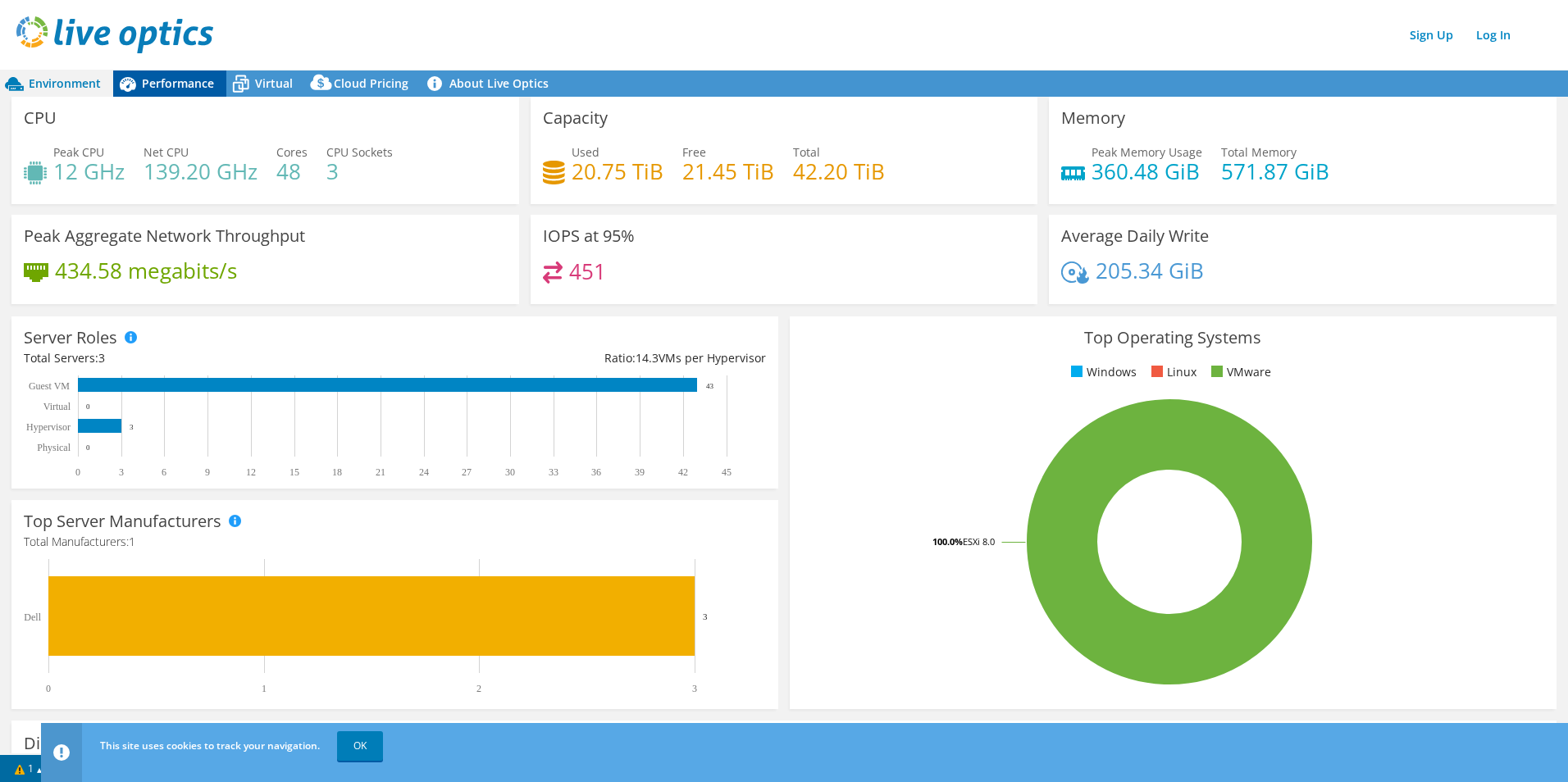
click at [183, 82] on span "Performance" at bounding box center [179, 82] width 73 height 15
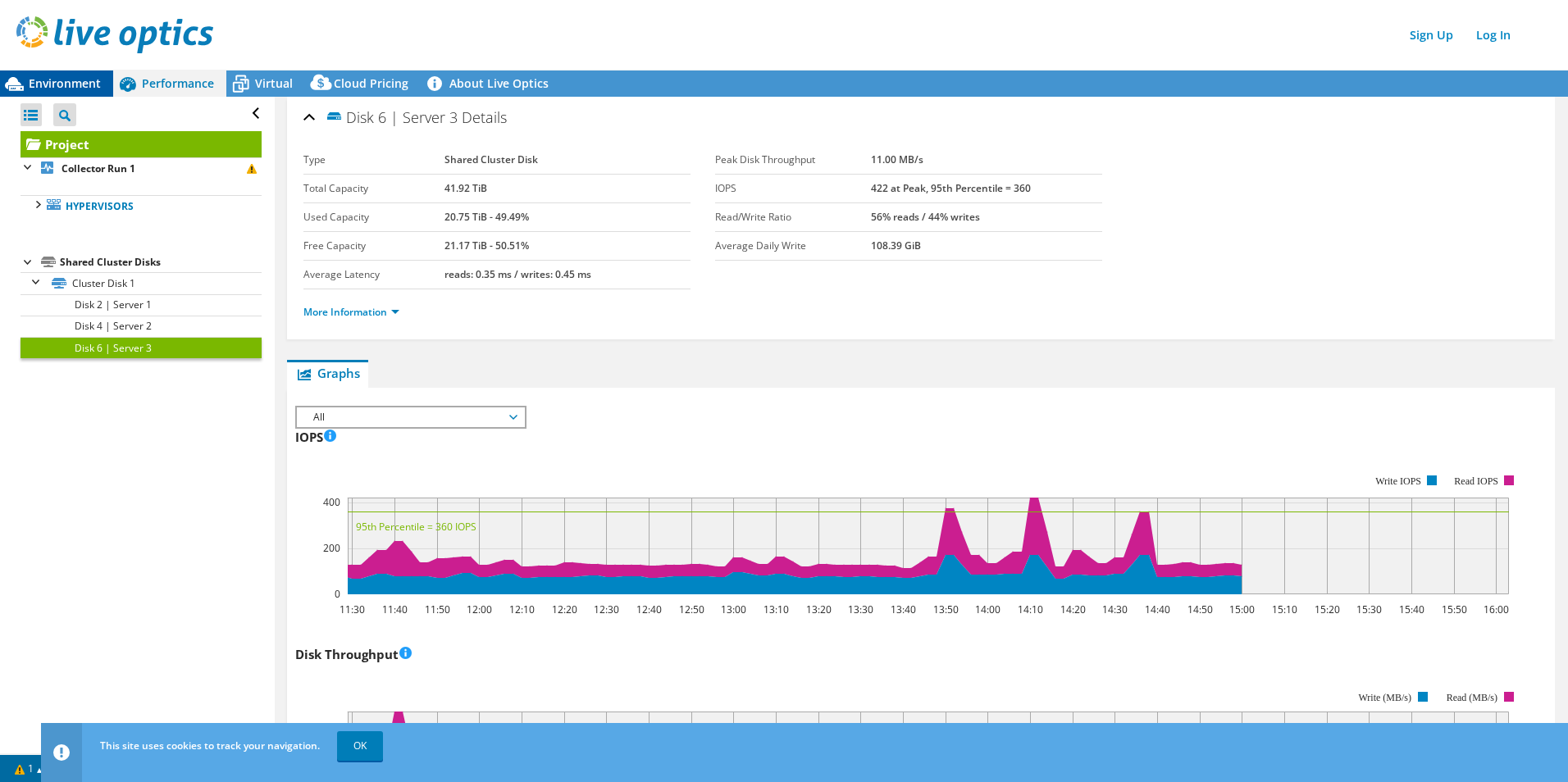
click at [51, 84] on span "Environment" at bounding box center [65, 82] width 73 height 15
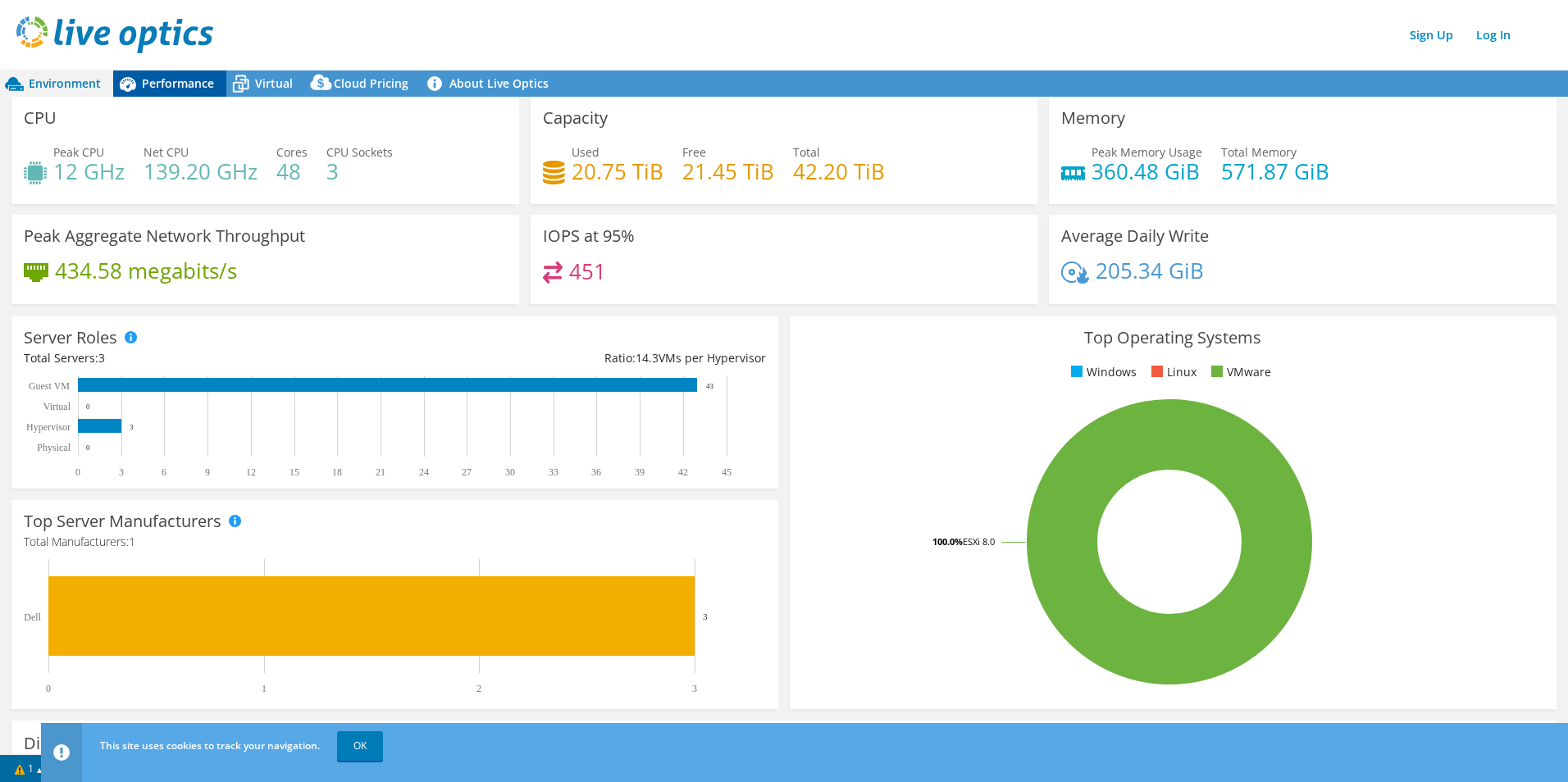
click at [169, 87] on span "Performance" at bounding box center [179, 82] width 73 height 15
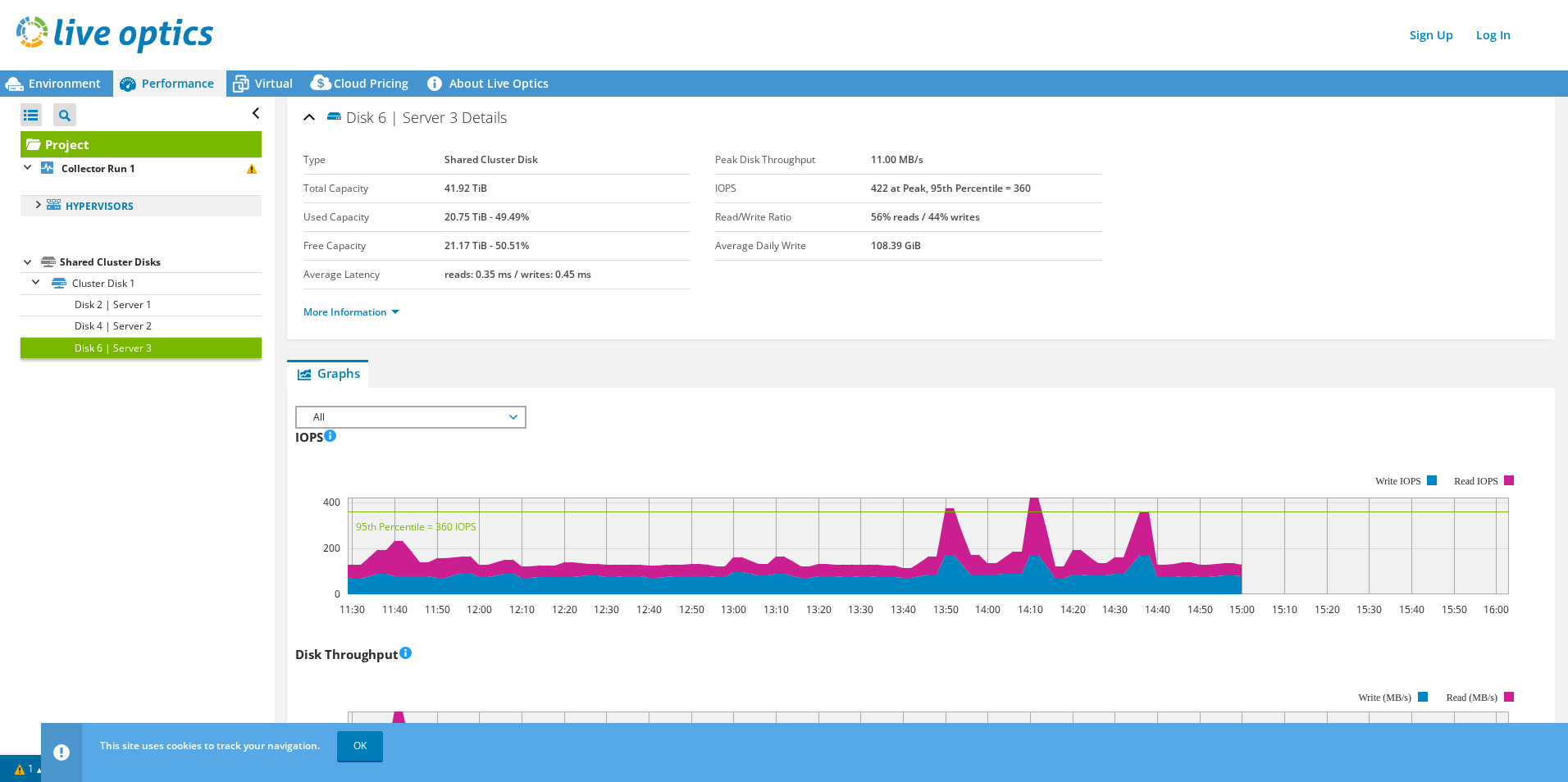
click at [91, 210] on link "Hypervisors" at bounding box center [141, 206] width 241 height 22
click at [74, 145] on link "Project" at bounding box center [141, 144] width 241 height 26
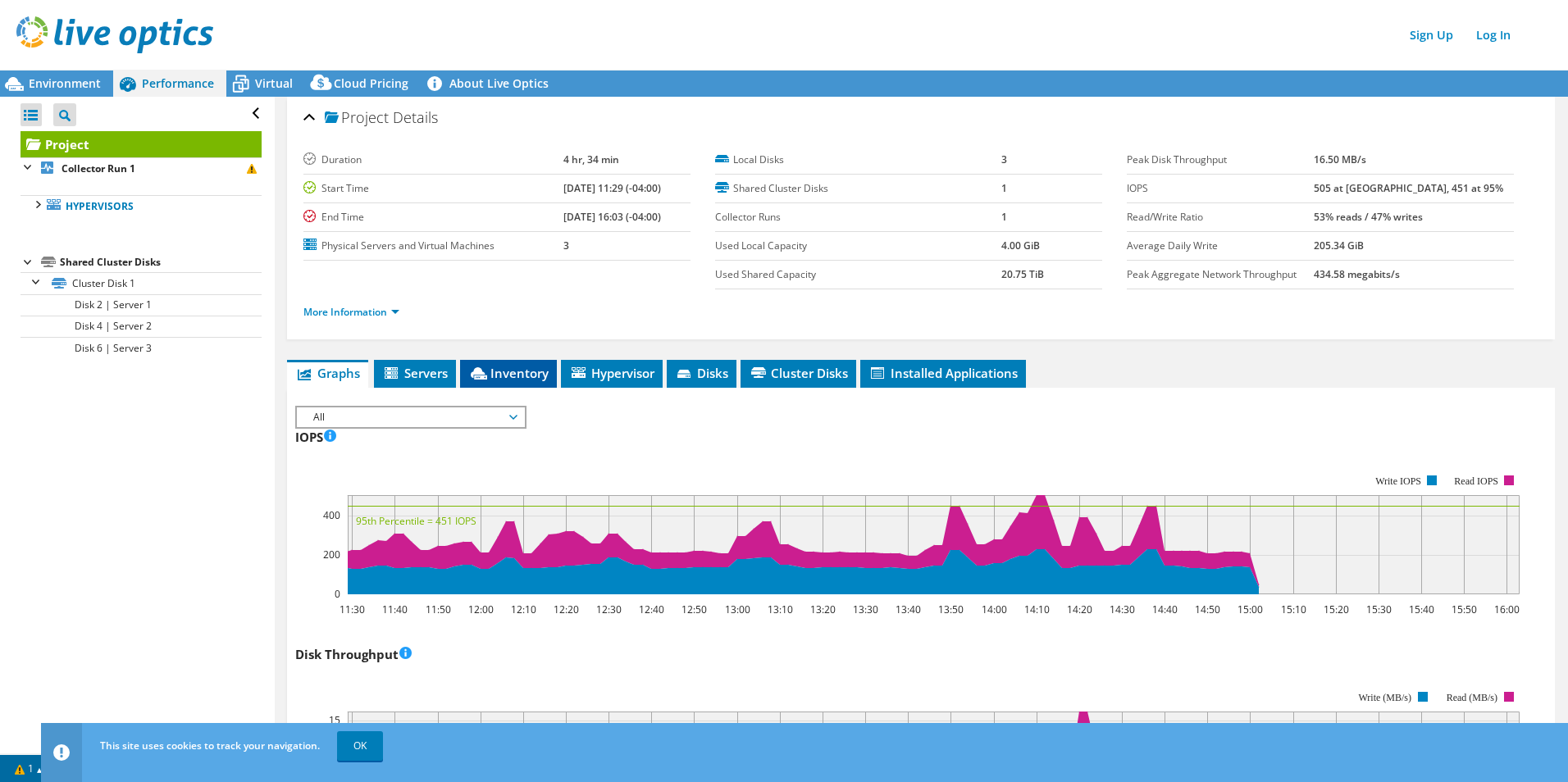
click at [511, 377] on span "Inventory" at bounding box center [508, 373] width 81 height 16
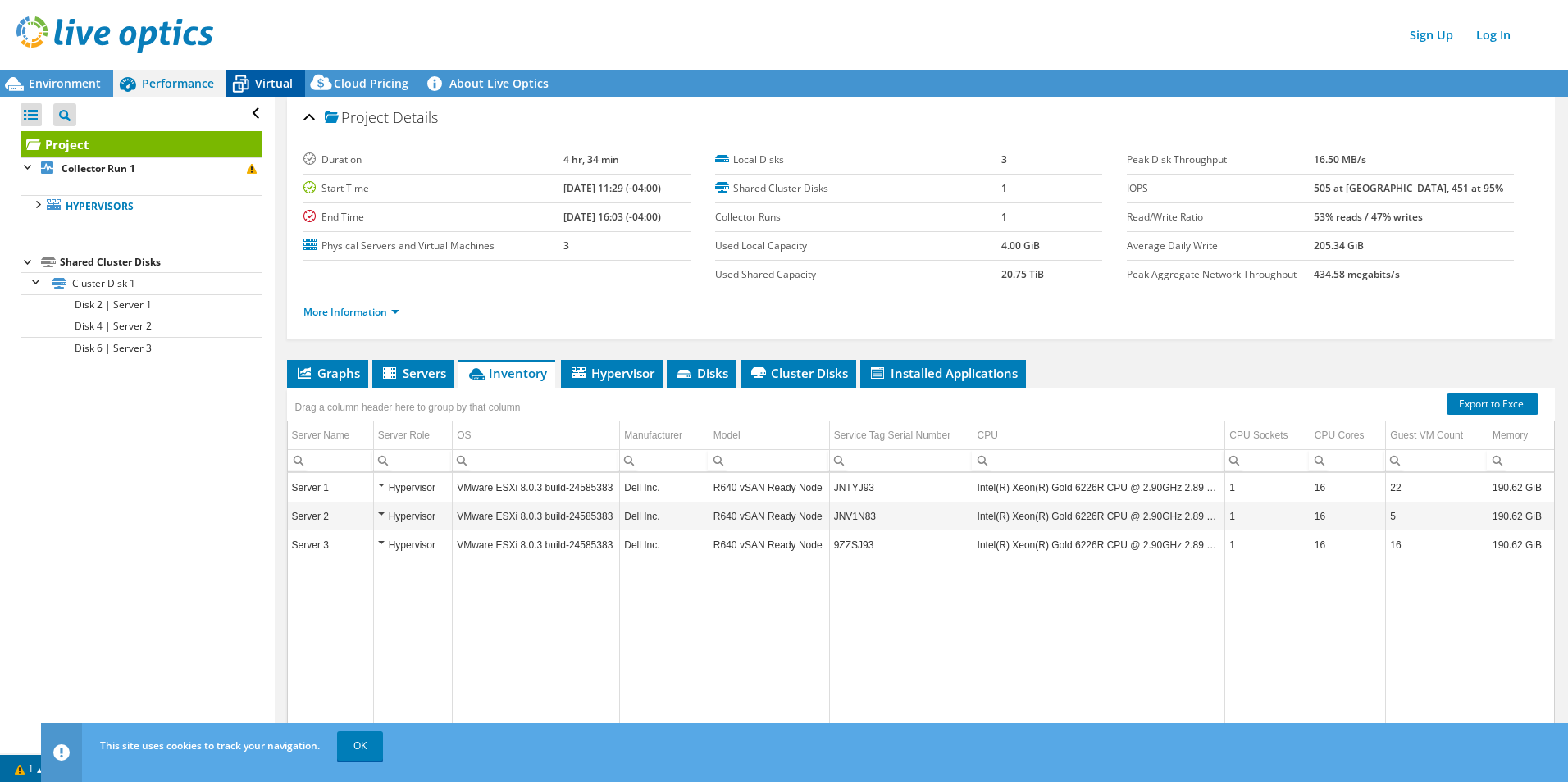
click at [270, 82] on span "Virtual" at bounding box center [274, 82] width 38 height 15
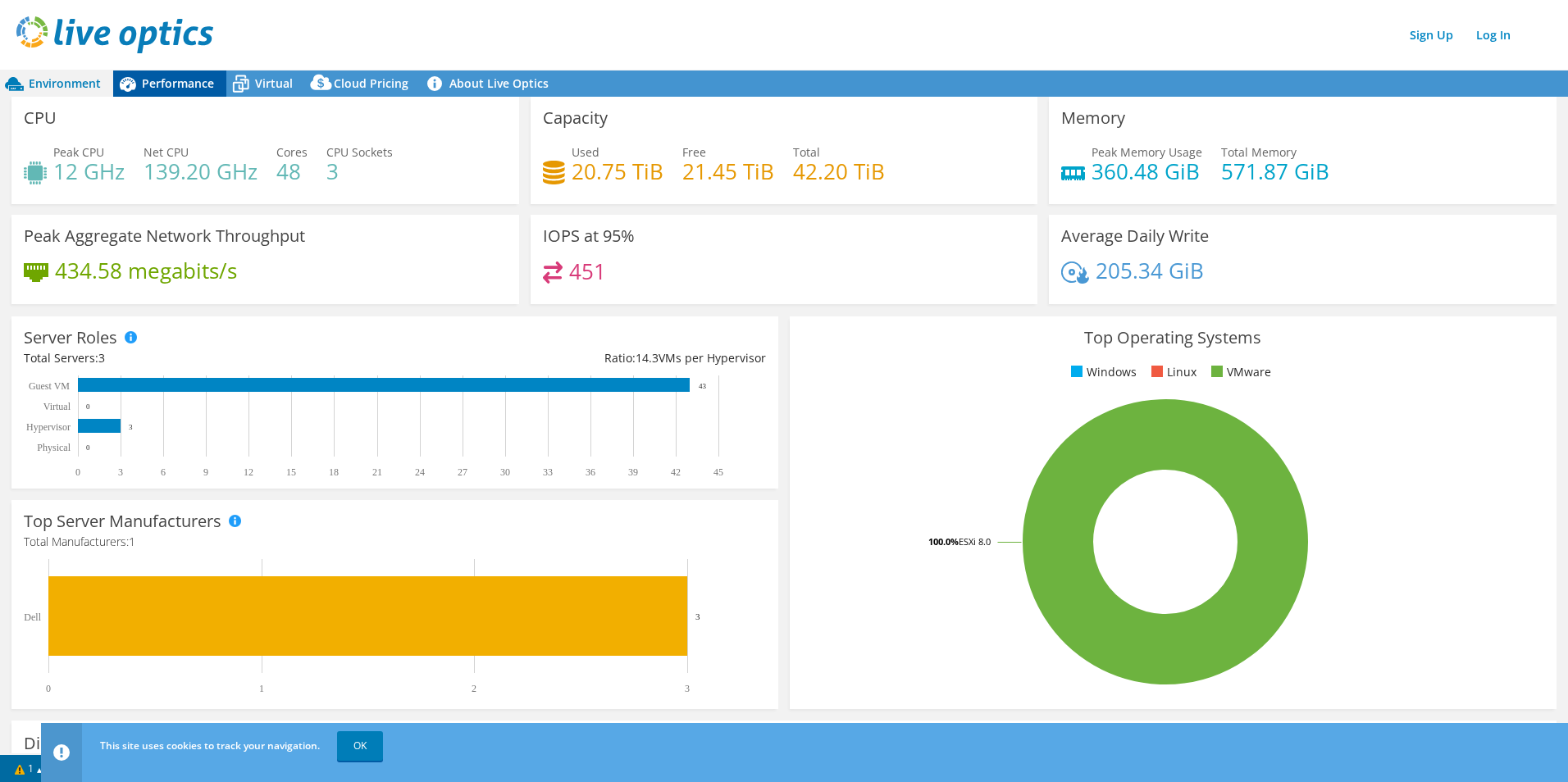
click at [194, 79] on span "Performance" at bounding box center [179, 82] width 73 height 15
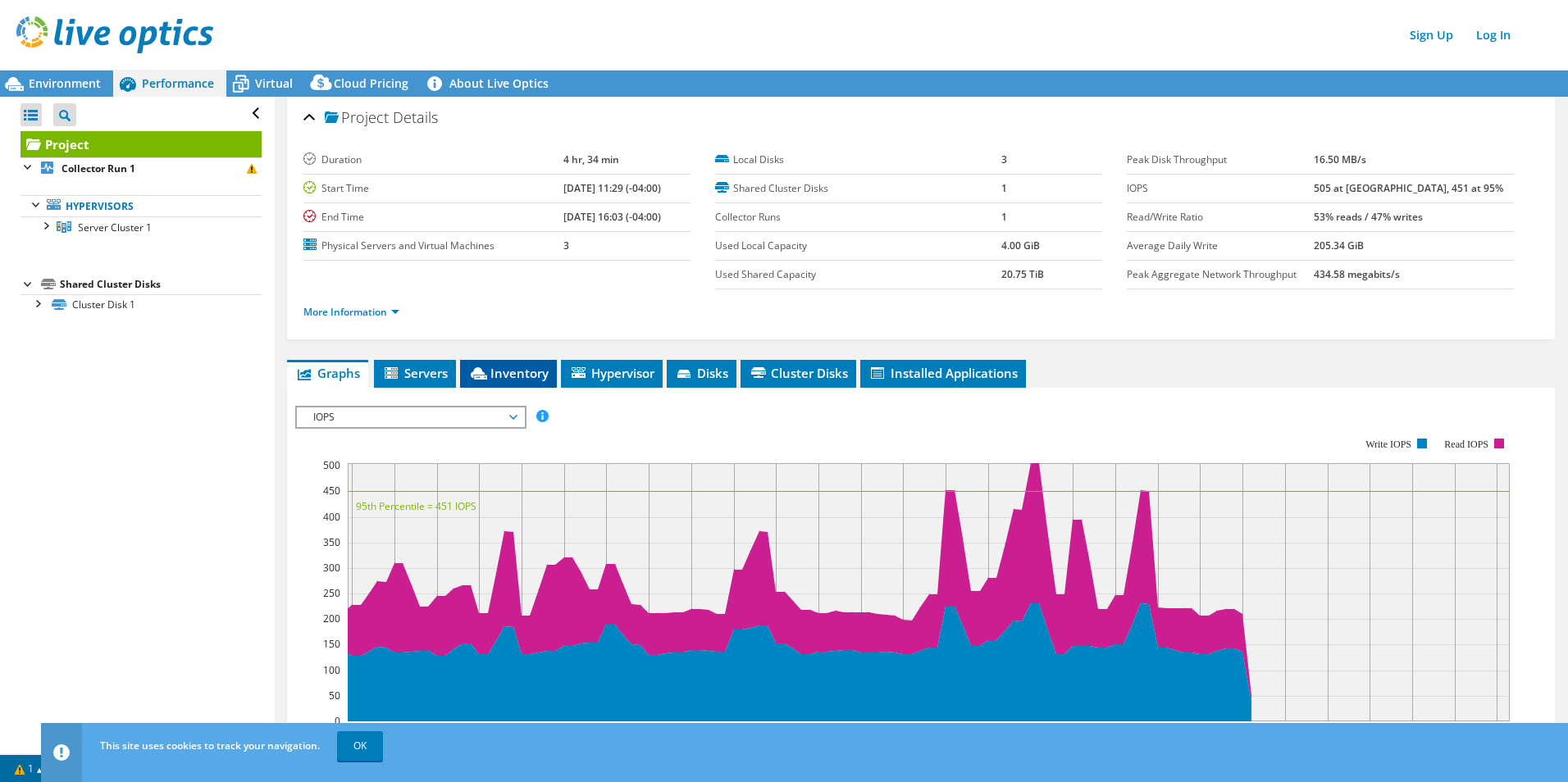
click at [507, 367] on span "Inventory" at bounding box center [508, 373] width 81 height 16
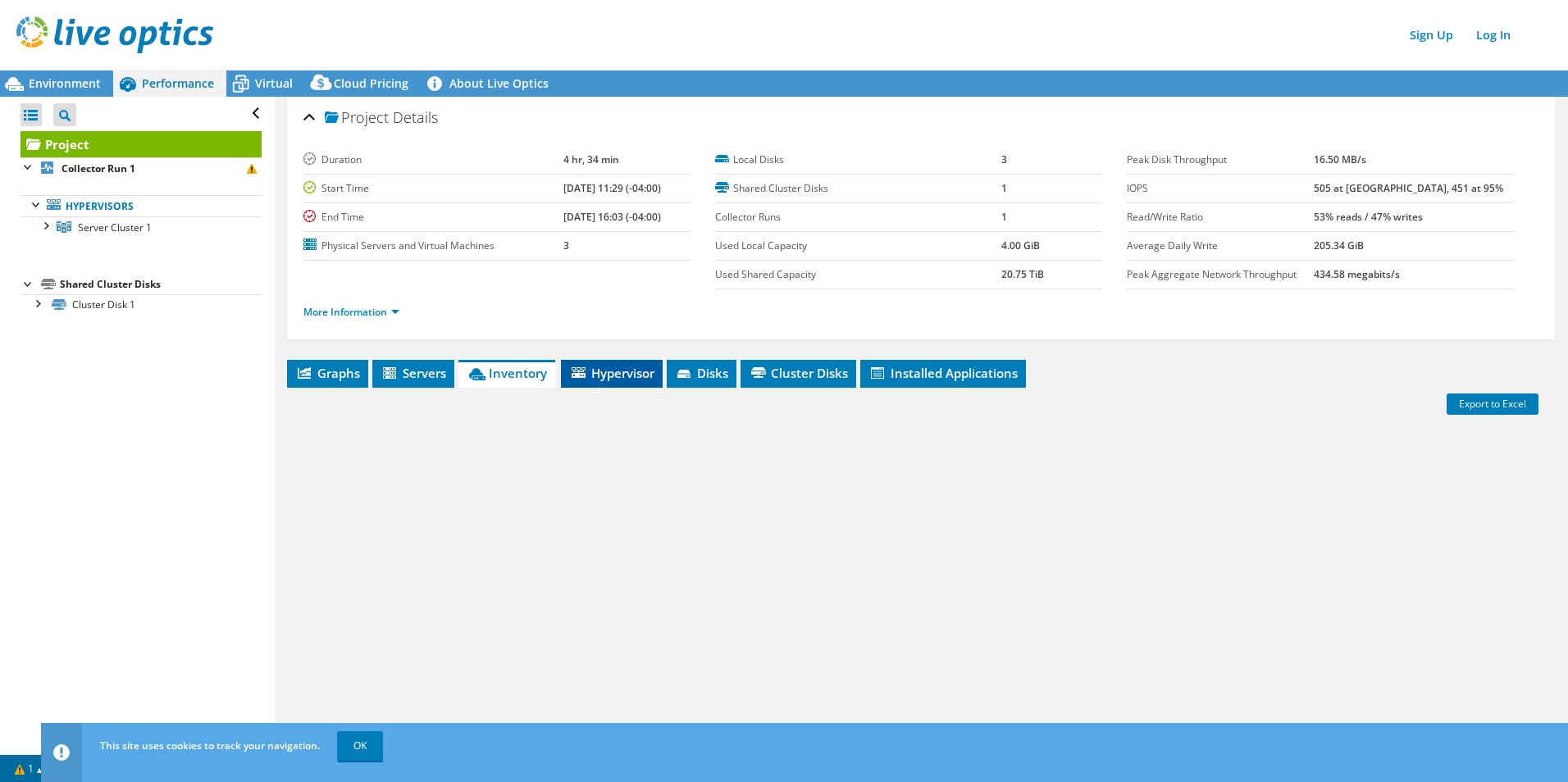
click at [637, 375] on span "Hypervisor" at bounding box center [612, 373] width 85 height 16
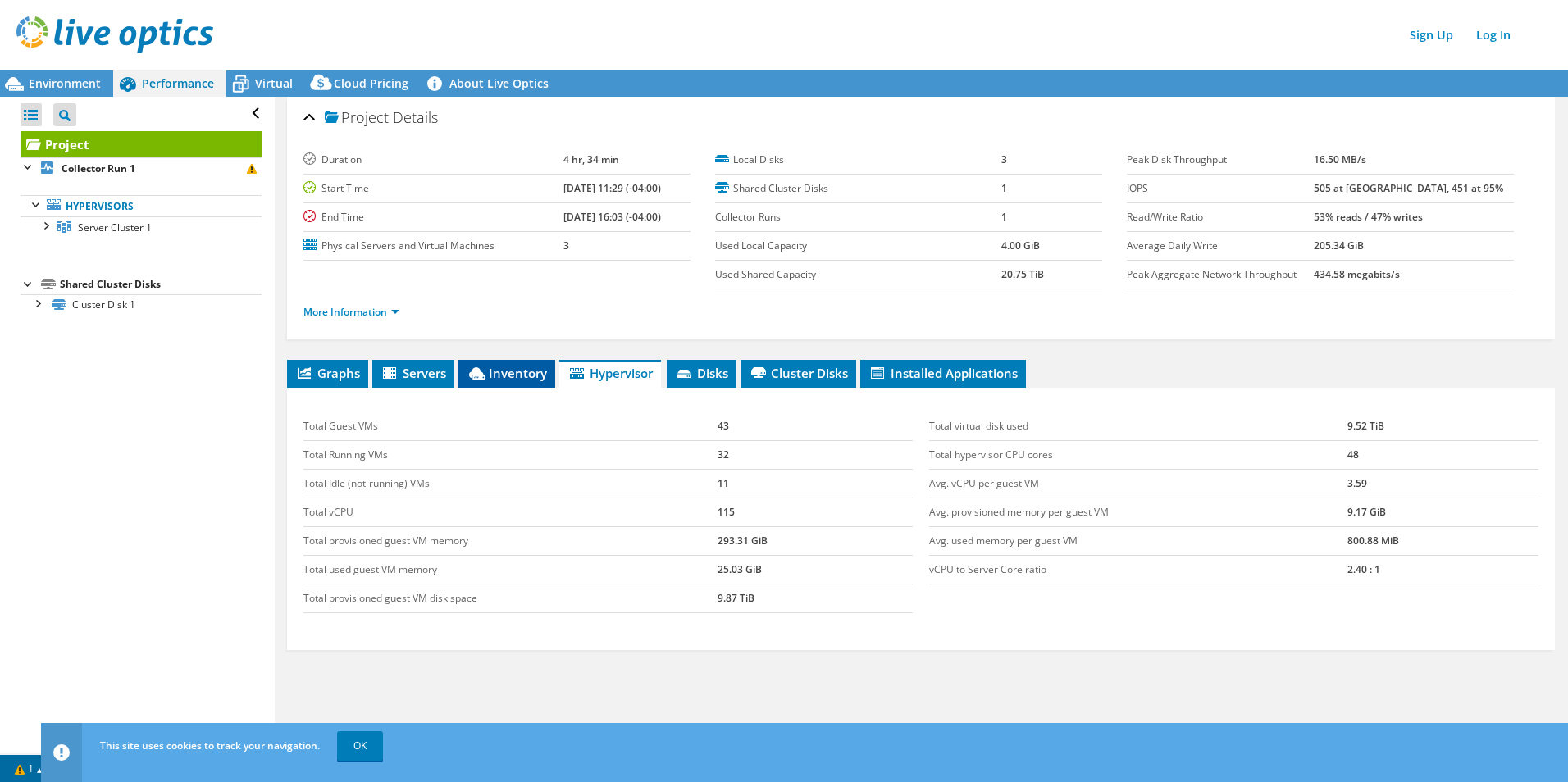
click at [510, 369] on span "Inventory" at bounding box center [507, 373] width 81 height 16
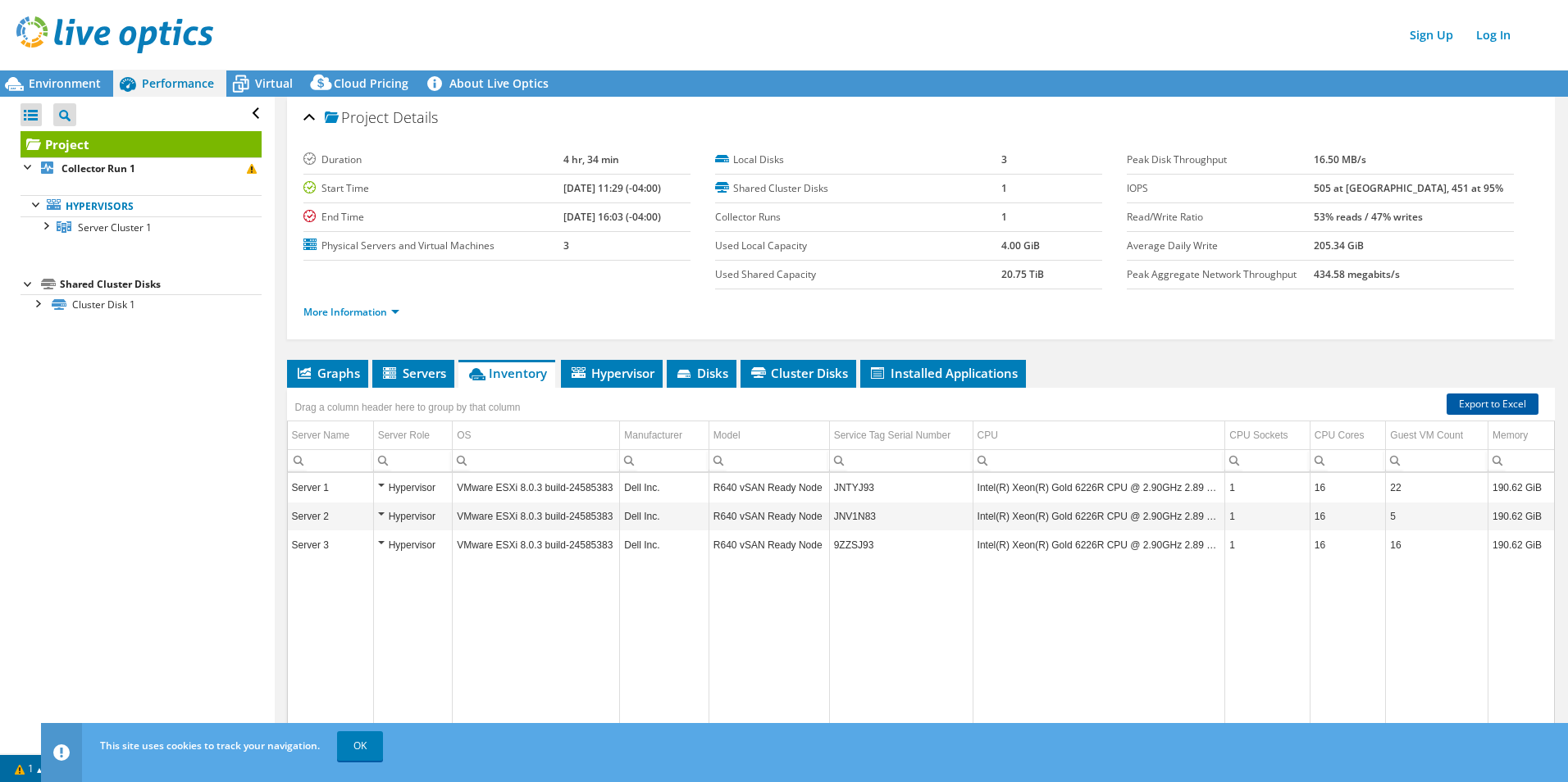
click at [1476, 402] on link "Export to Excel" at bounding box center [1492, 404] width 92 height 22
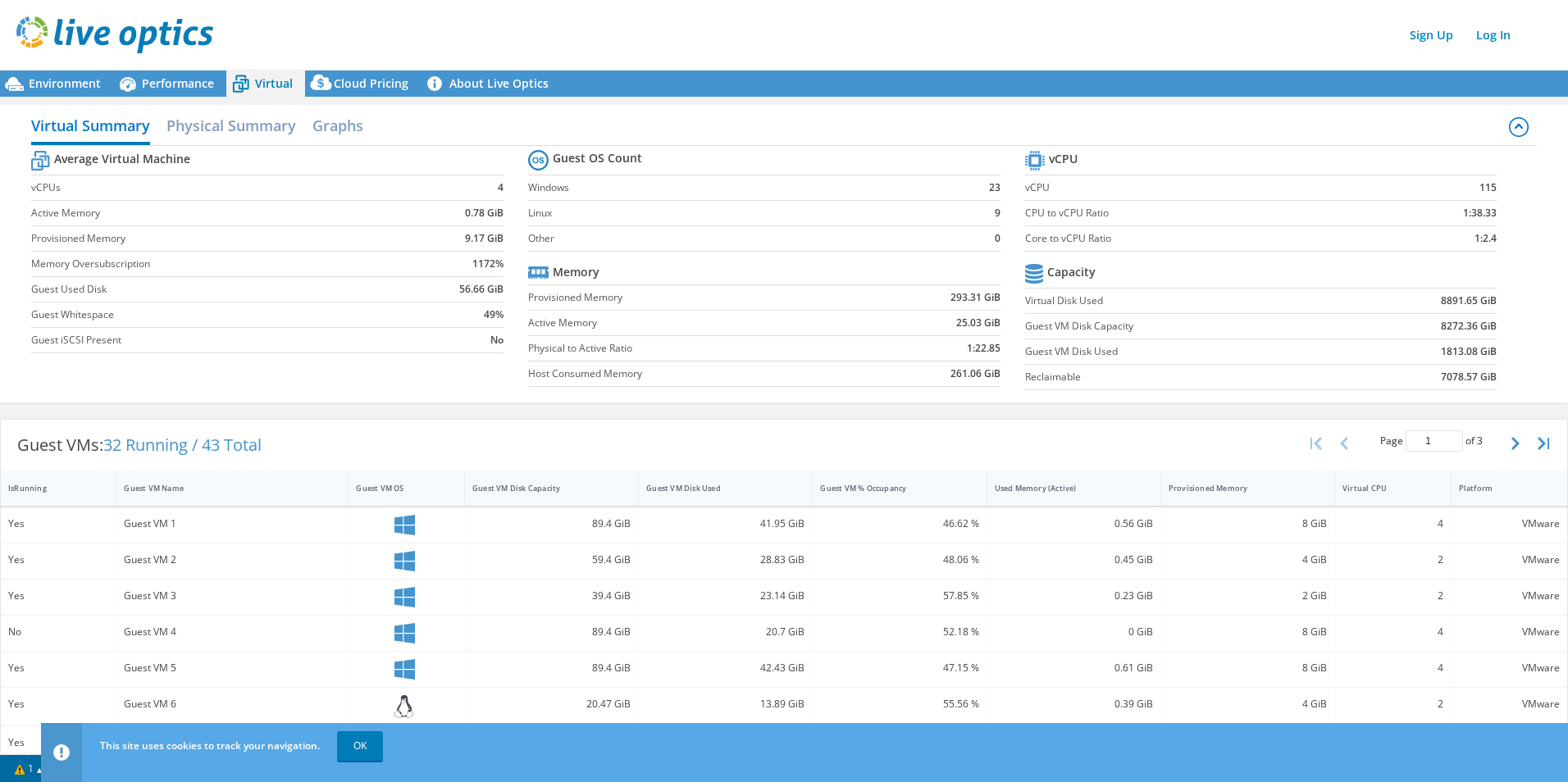
scroll to position [59, 0]
click at [68, 92] on div "Environment" at bounding box center [56, 83] width 113 height 26
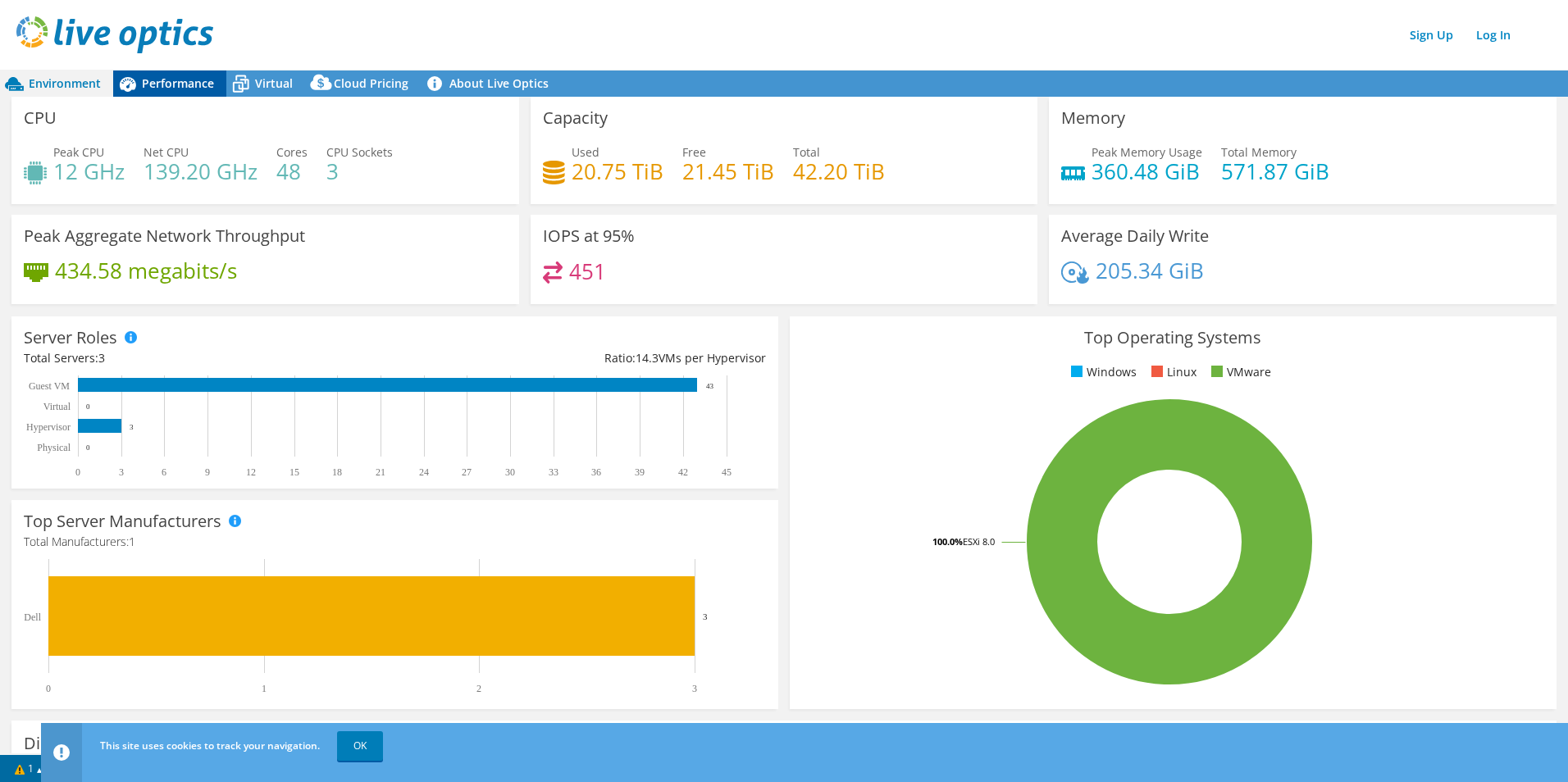
click at [171, 82] on span "Performance" at bounding box center [179, 82] width 73 height 15
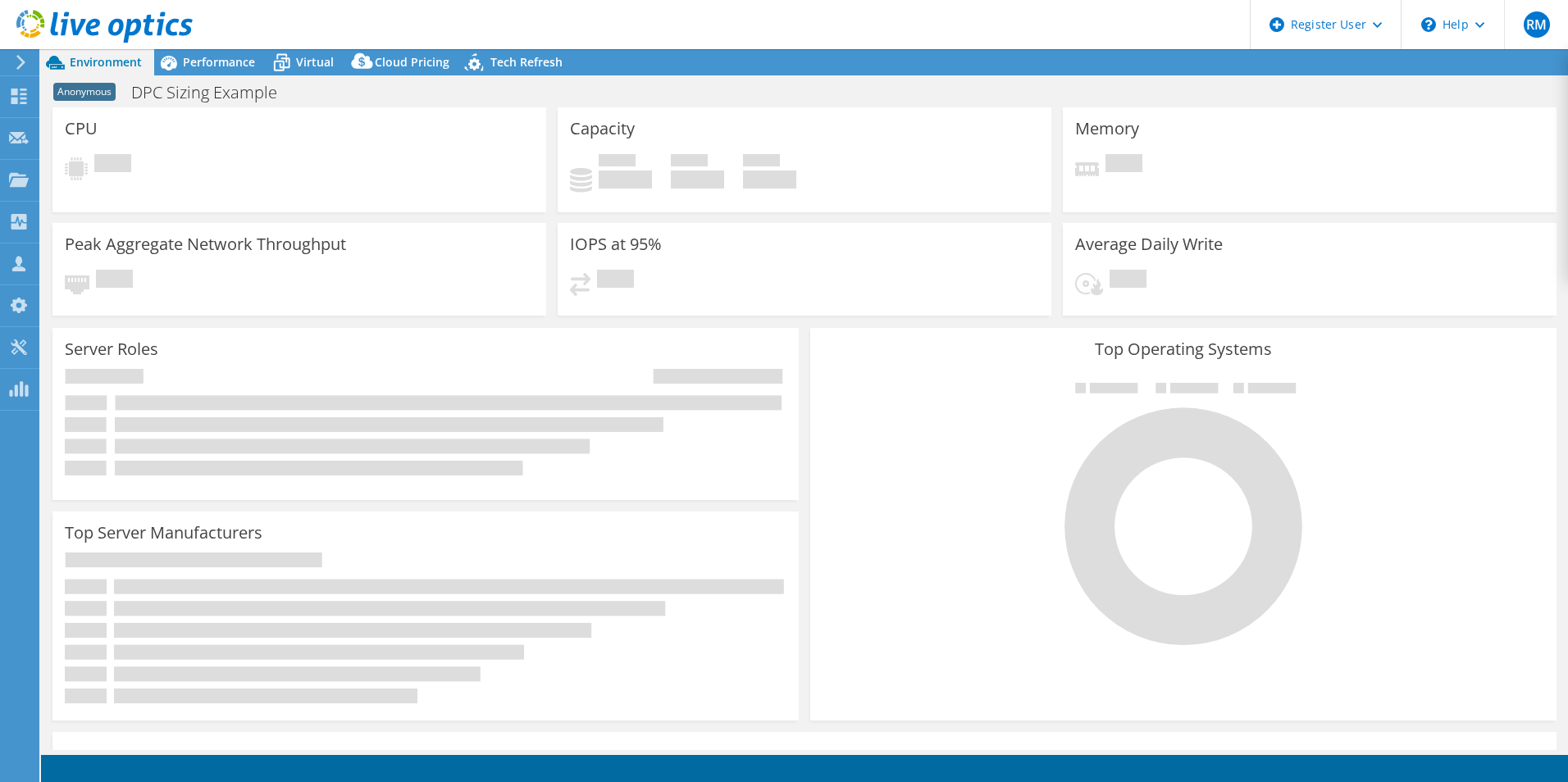
select select "USEast"
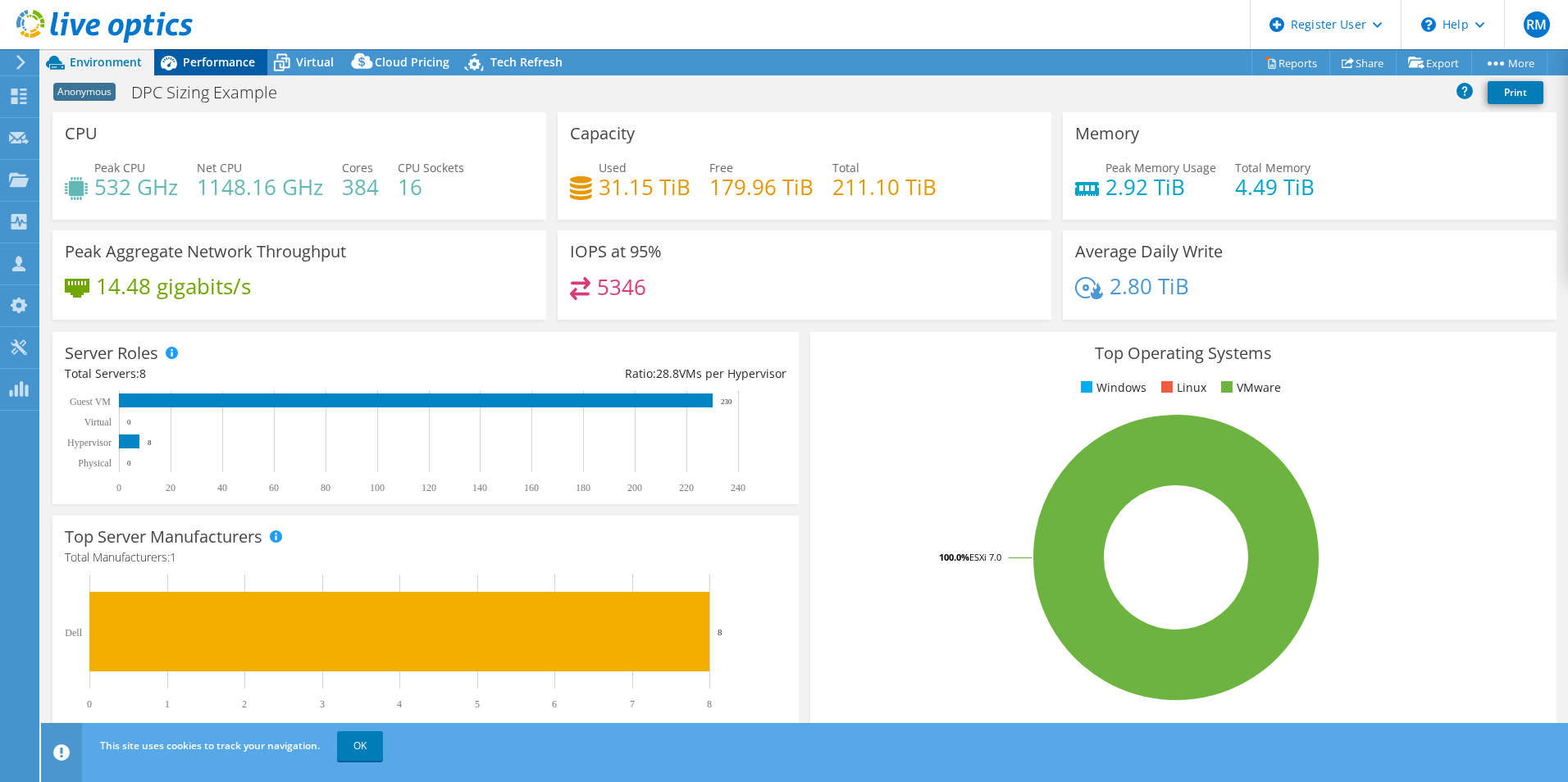
click at [218, 63] on span "Performance" at bounding box center [219, 62] width 73 height 15
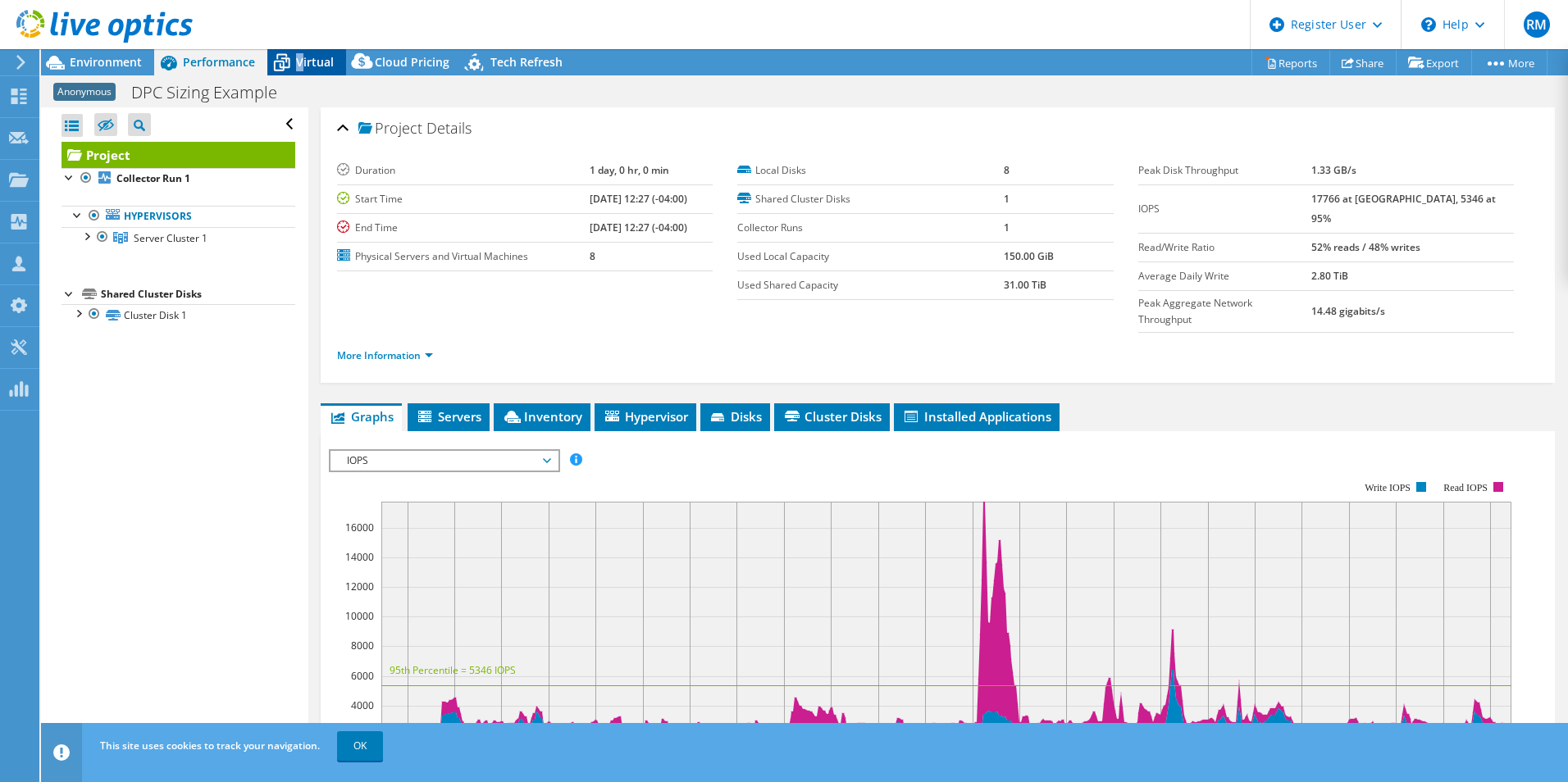
click at [299, 55] on span "Virtual" at bounding box center [315, 62] width 38 height 15
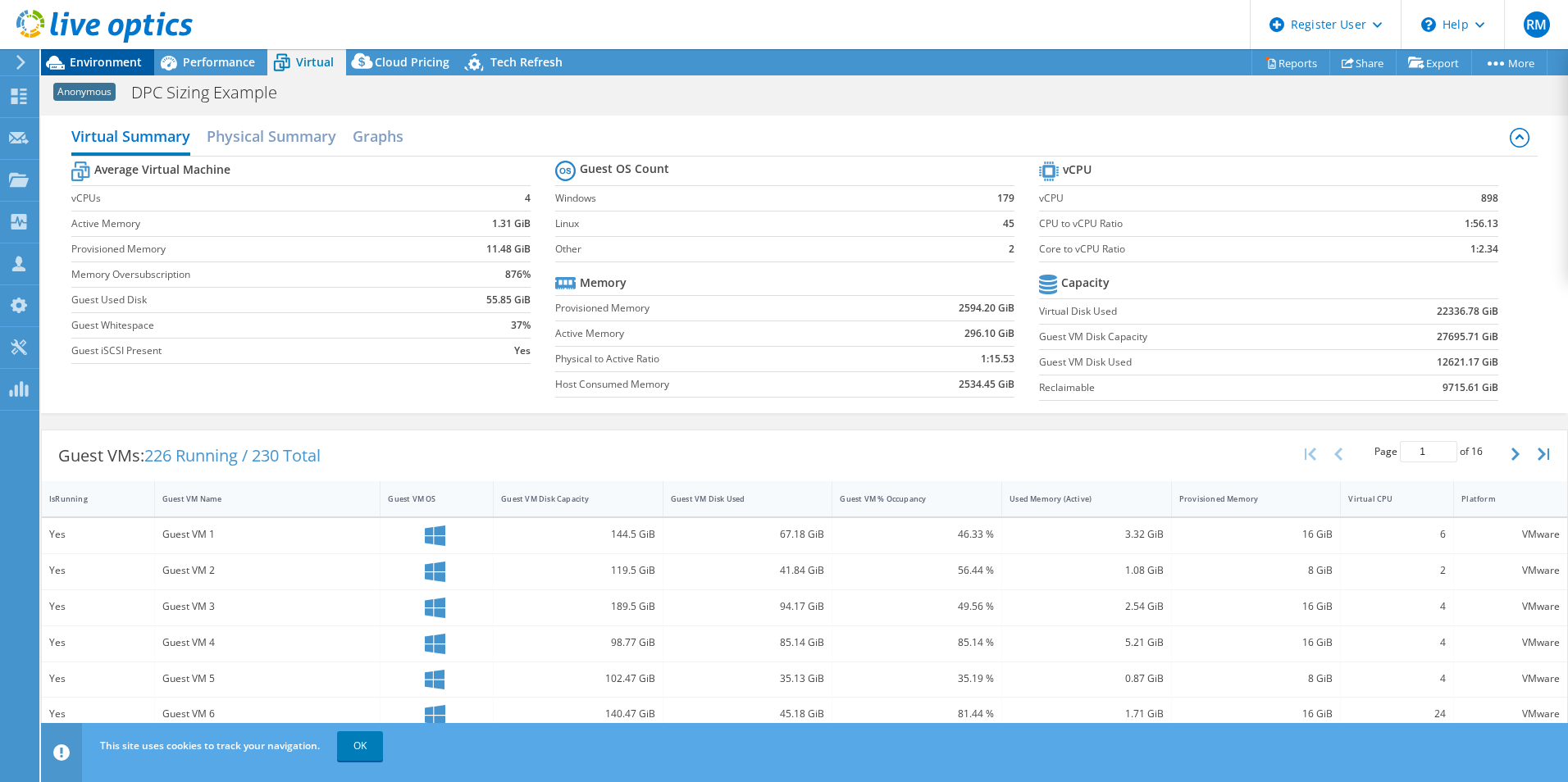
click at [108, 63] on span "Environment" at bounding box center [106, 62] width 73 height 15
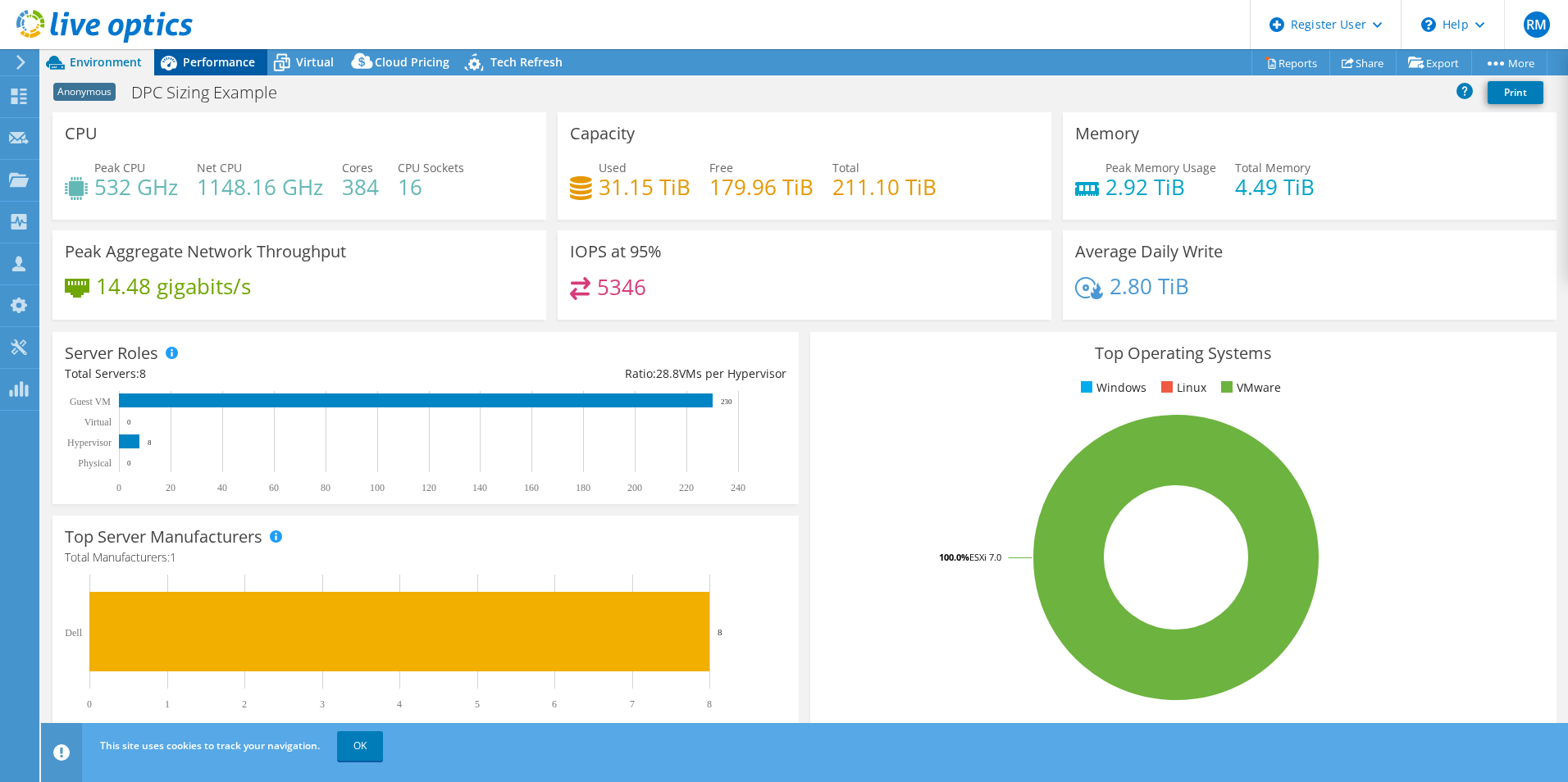
click at [226, 68] on span "Performance" at bounding box center [219, 62] width 73 height 15
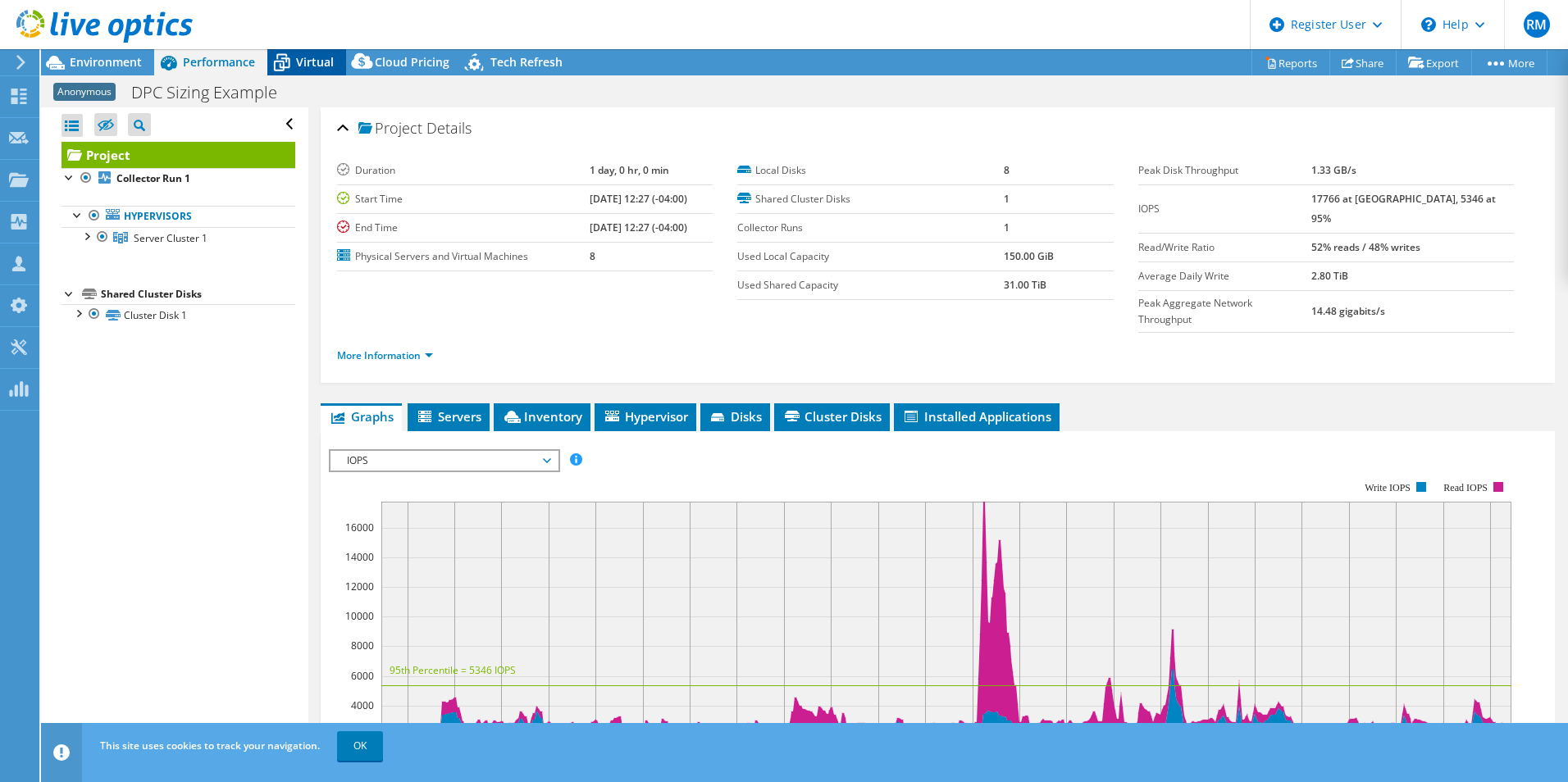
click at [316, 64] on span "Virtual" at bounding box center [315, 62] width 38 height 15
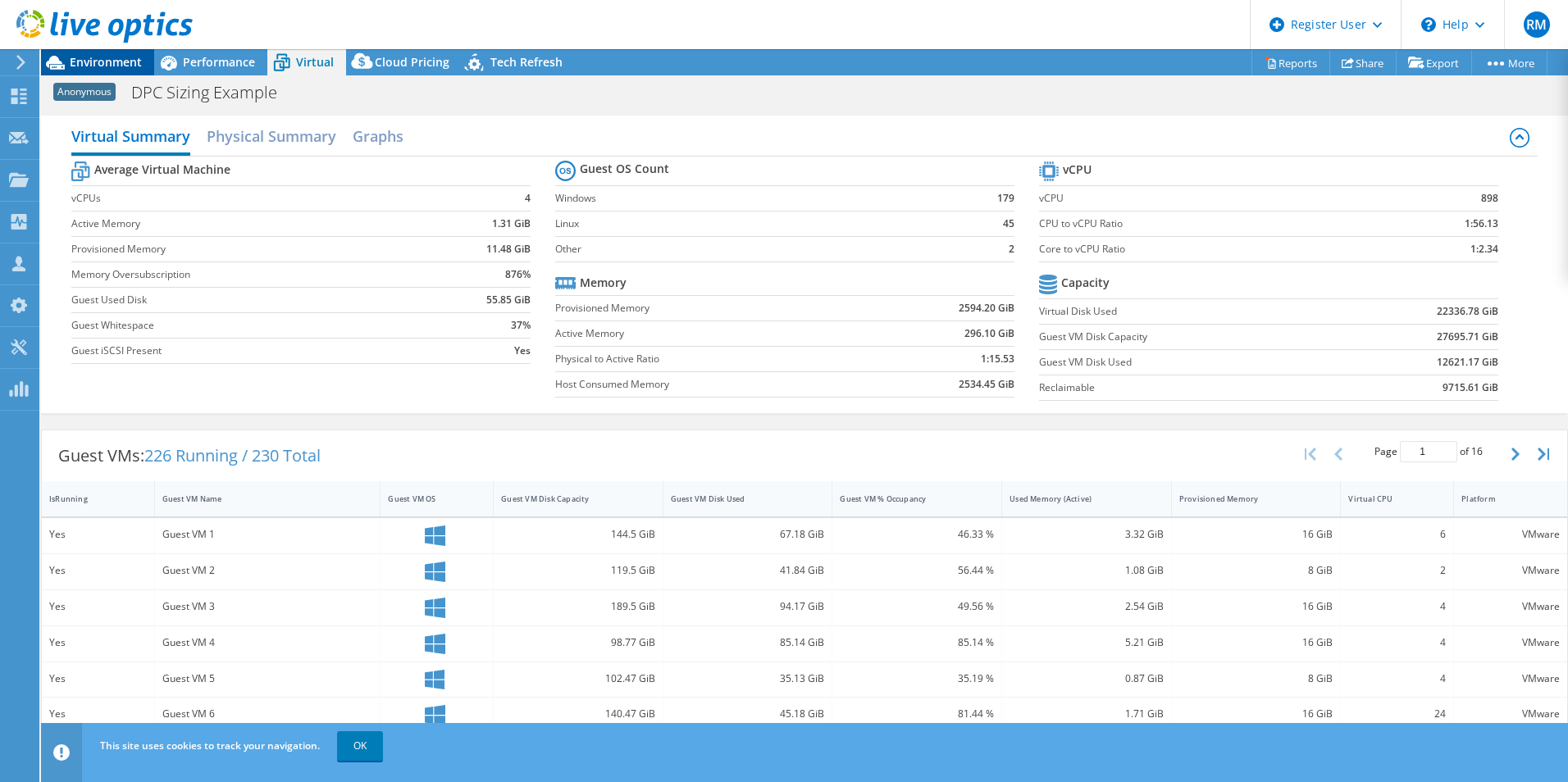
click at [85, 58] on span "Environment" at bounding box center [106, 62] width 73 height 15
